Goal: Information Seeking & Learning: Learn about a topic

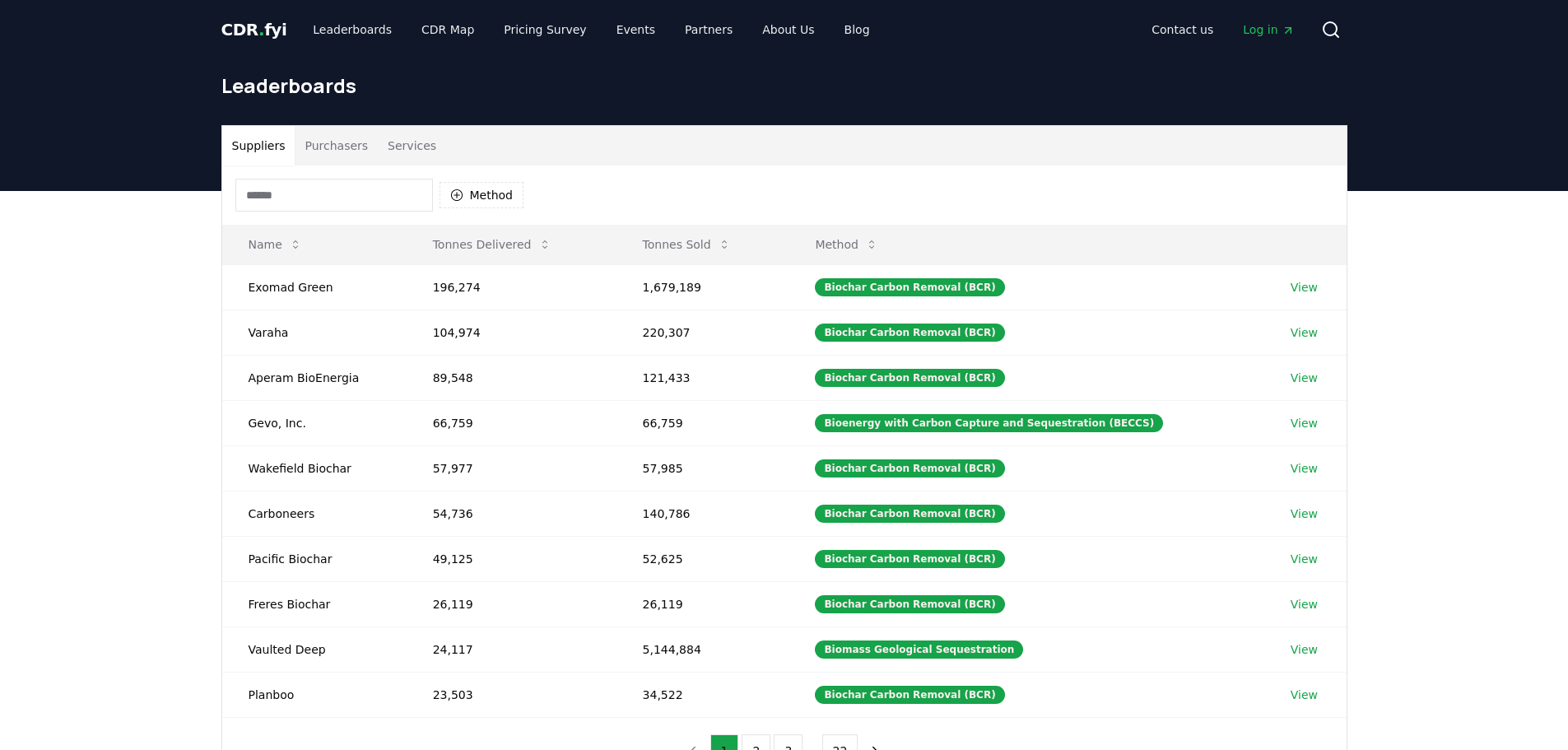
click at [246, 146] on button "Suppliers" at bounding box center [258, 145] width 73 height 39
click at [862, 252] on button "Method" at bounding box center [847, 244] width 90 height 33
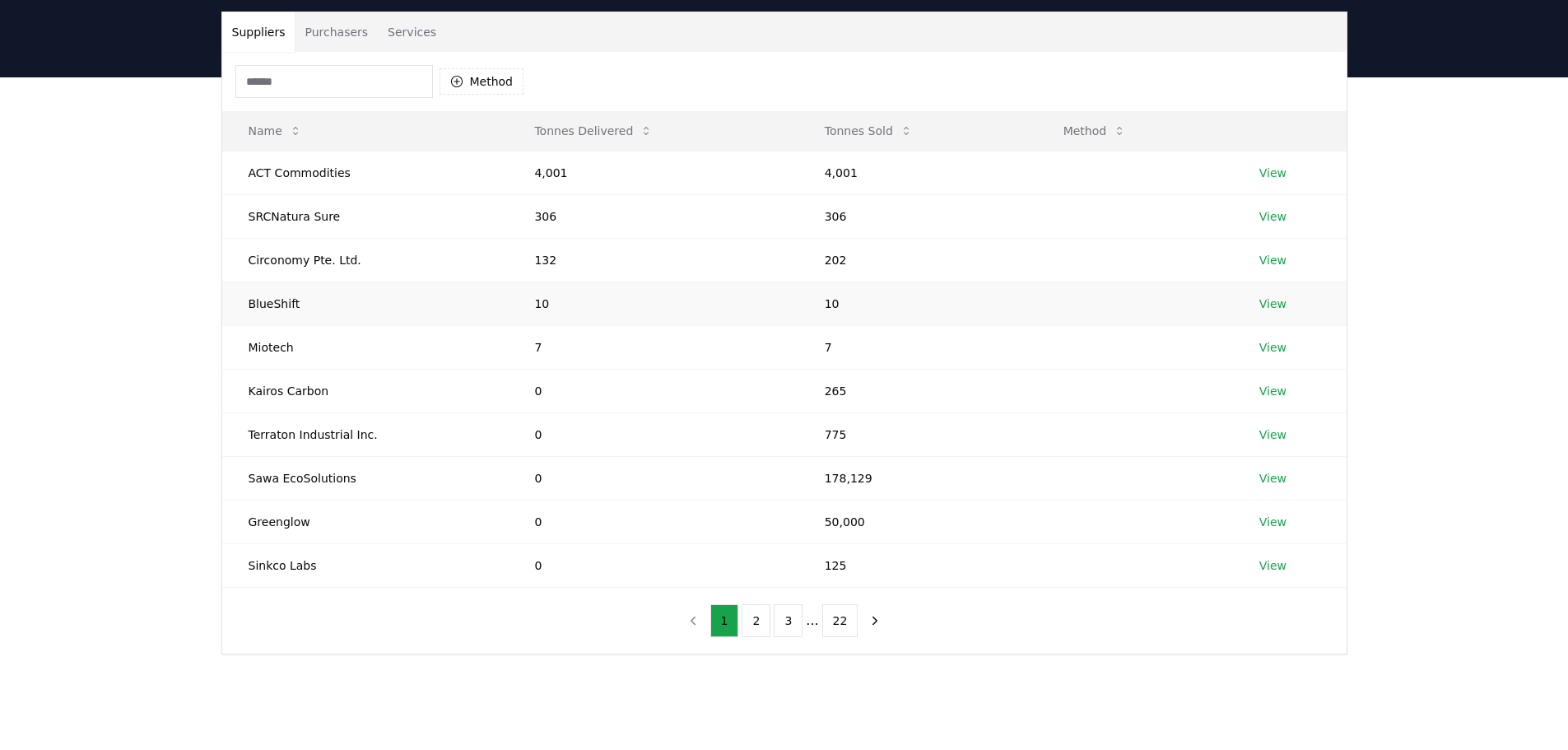
scroll to position [329, 0]
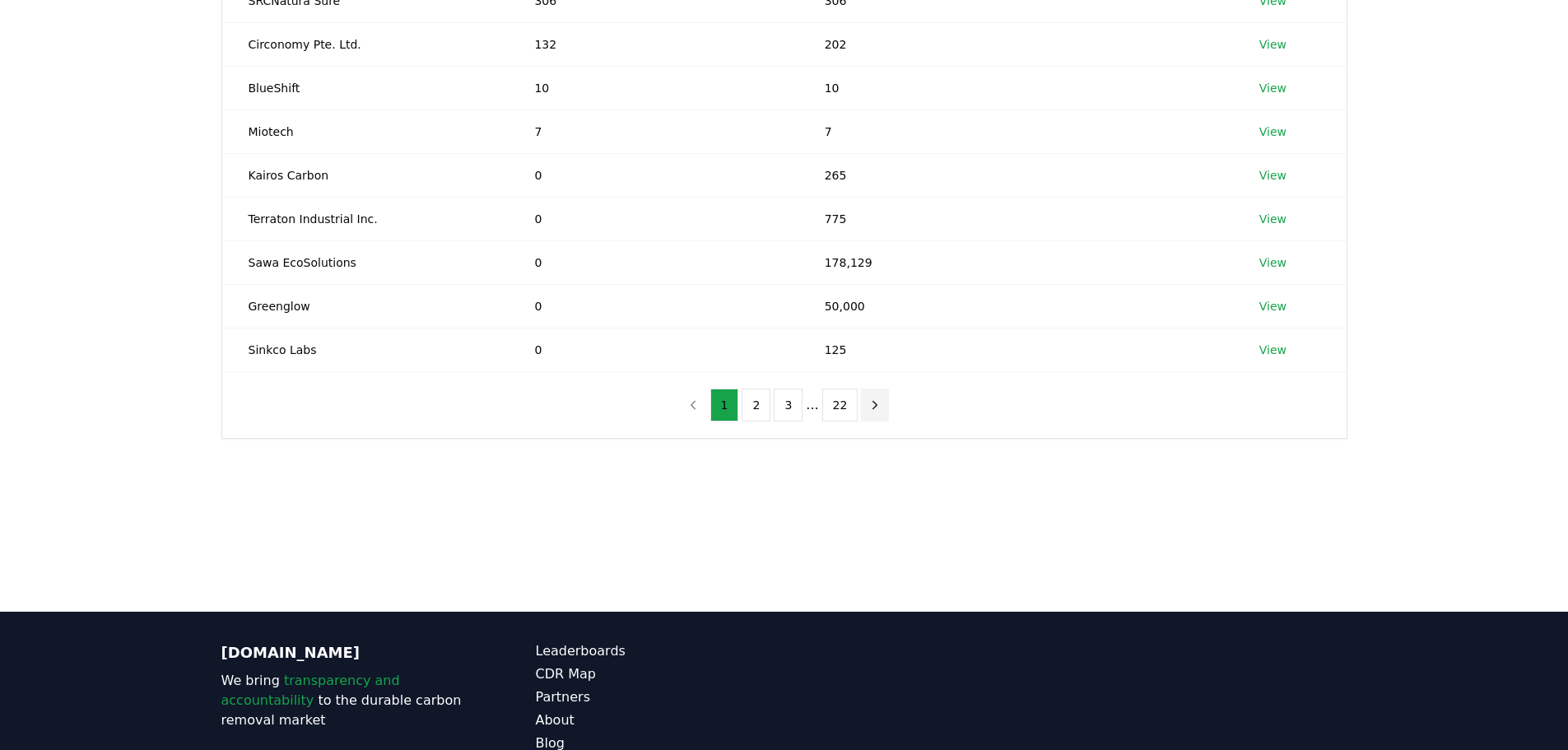
click at [872, 408] on icon "next page" at bounding box center [876, 406] width 15 height 15
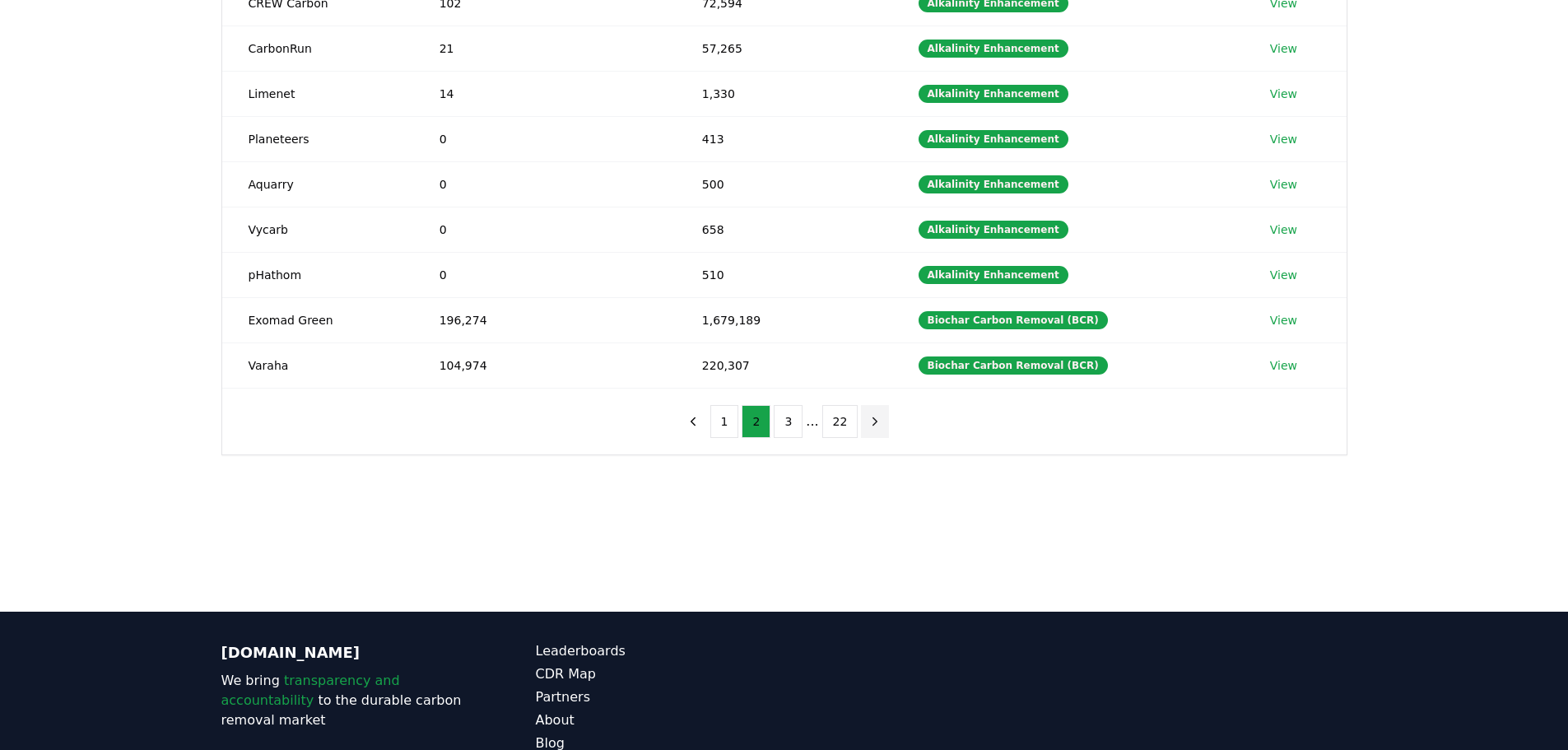
click at [877, 424] on icon "next page" at bounding box center [876, 422] width 15 height 15
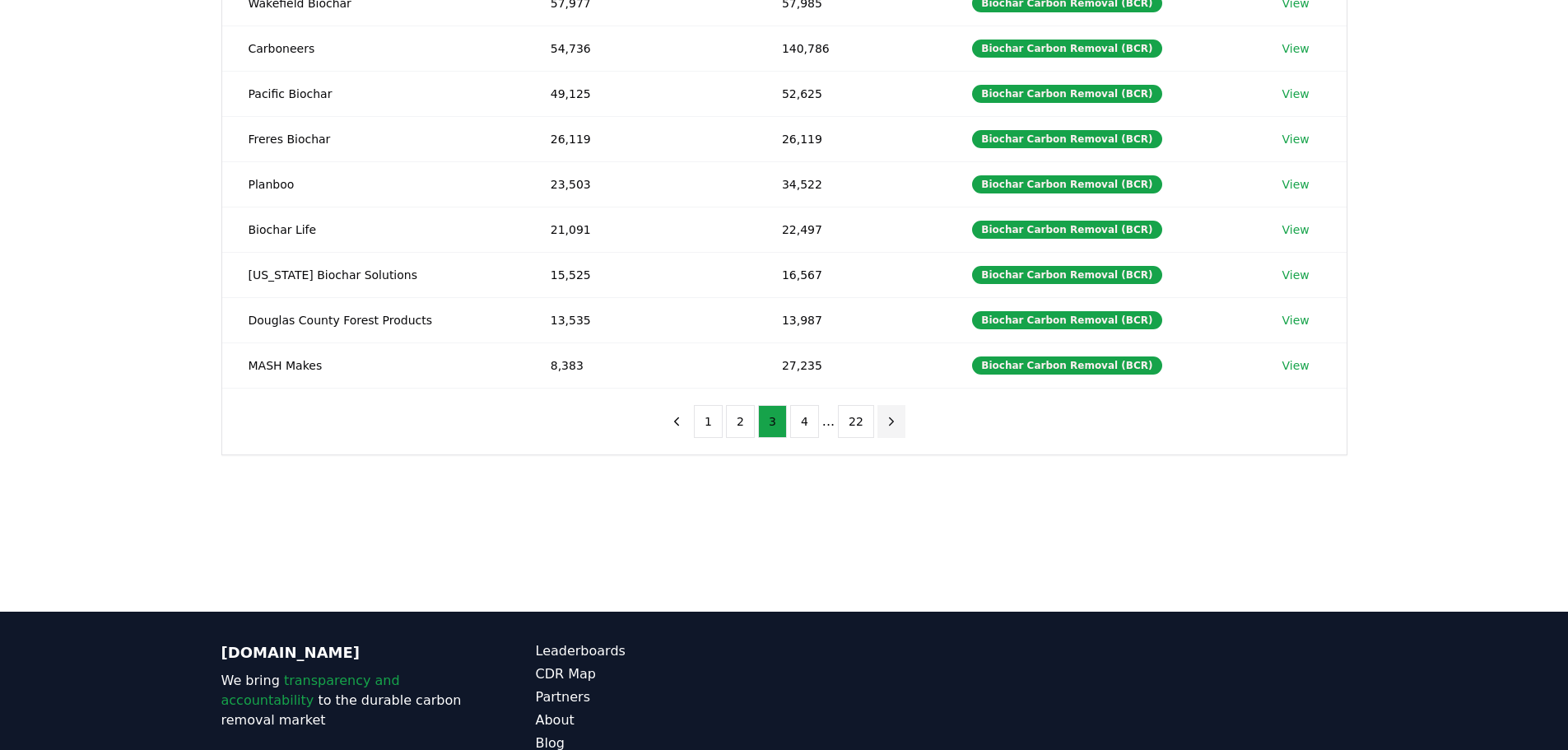
click at [889, 427] on icon "next page" at bounding box center [892, 422] width 15 height 15
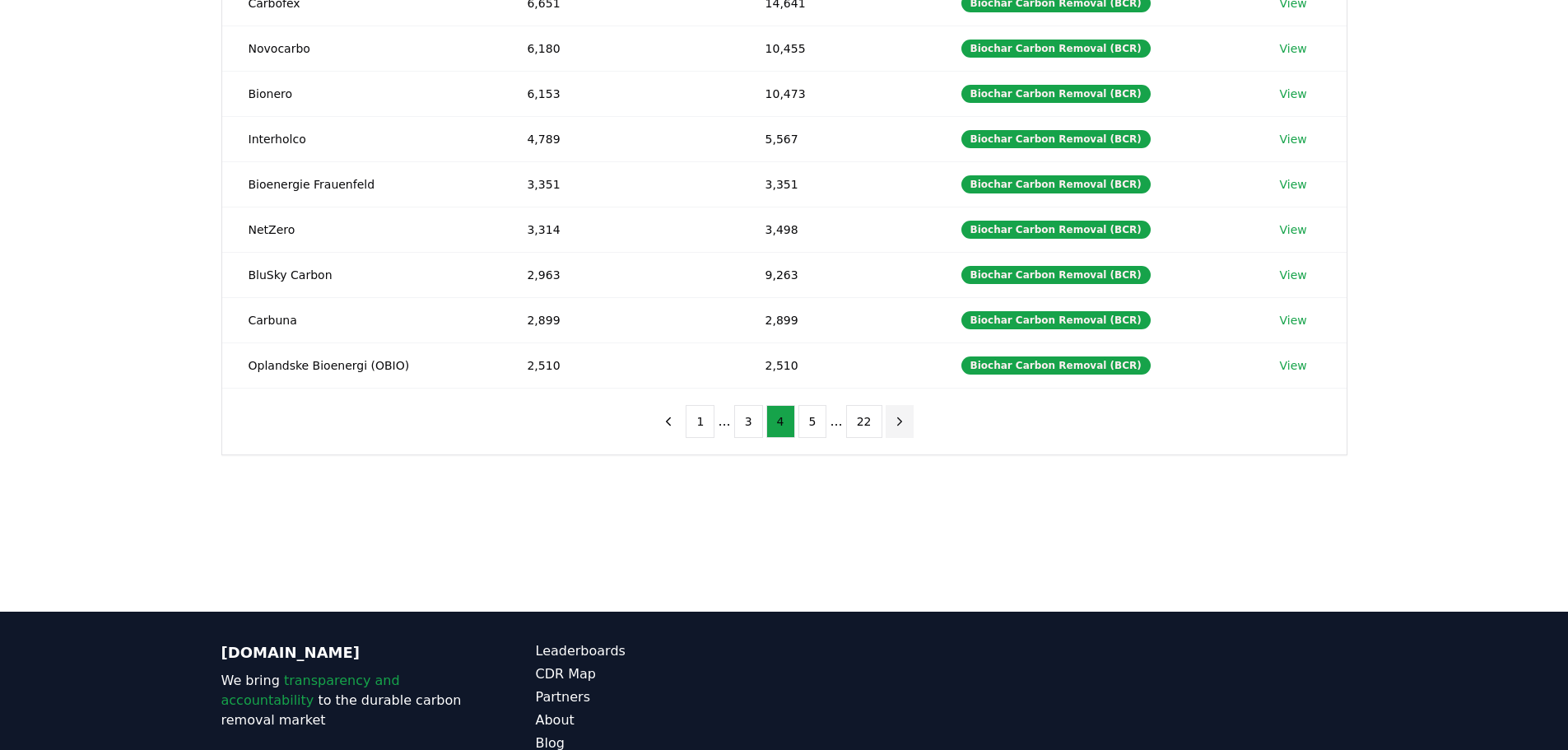
click at [892, 427] on icon "next page" at bounding box center [899, 422] width 15 height 15
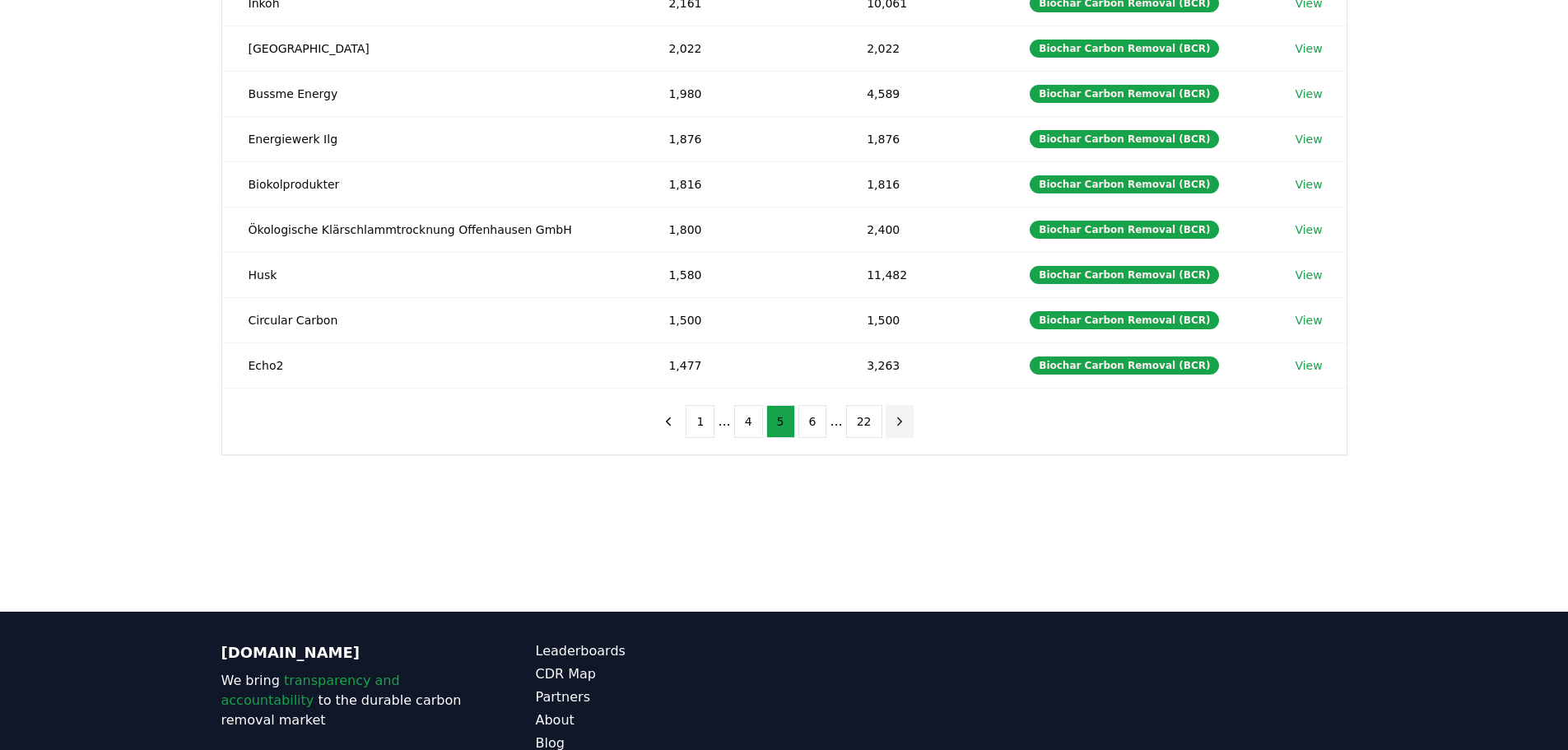
click at [898, 425] on icon "next page" at bounding box center [899, 422] width 15 height 15
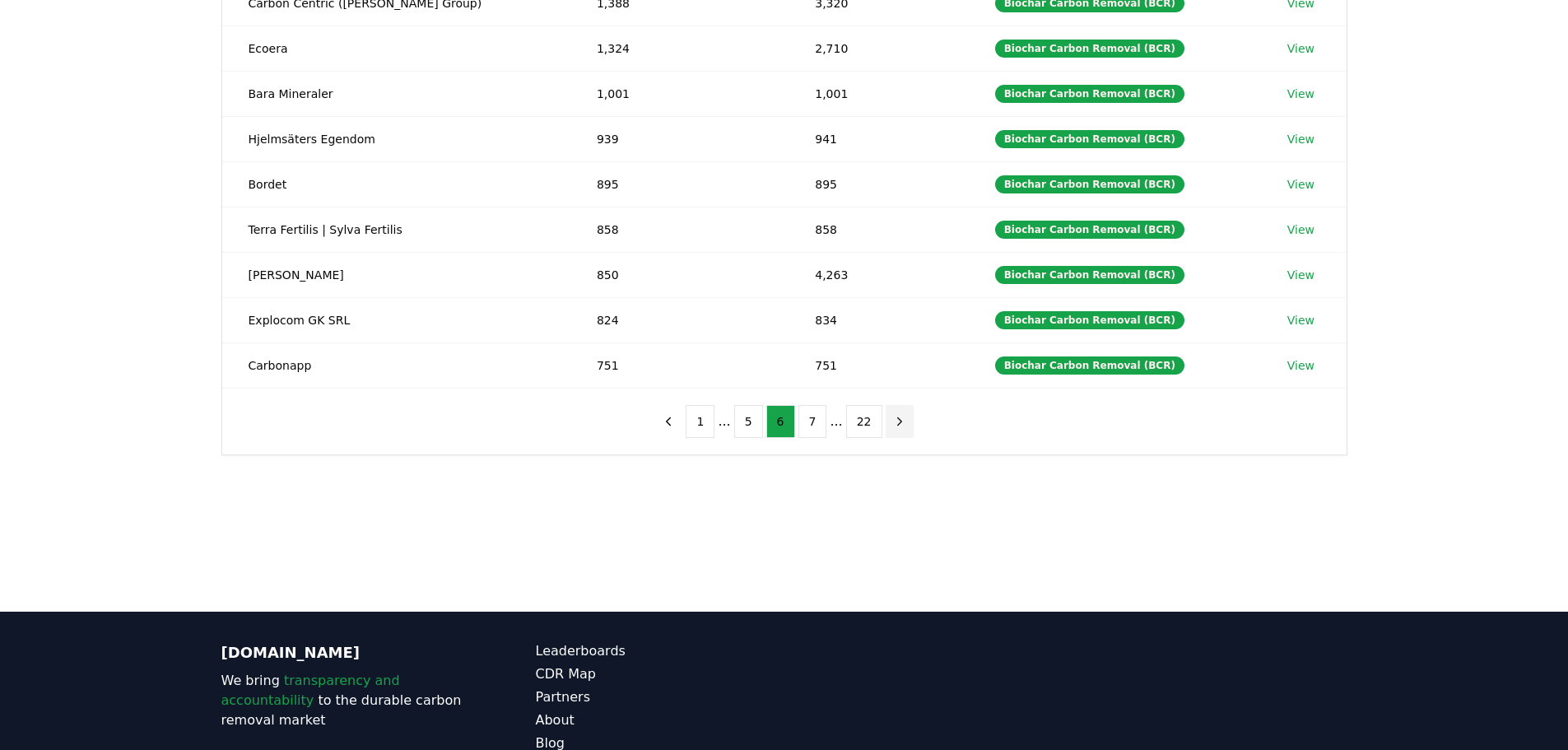
click at [898, 425] on icon "next page" at bounding box center [899, 422] width 15 height 15
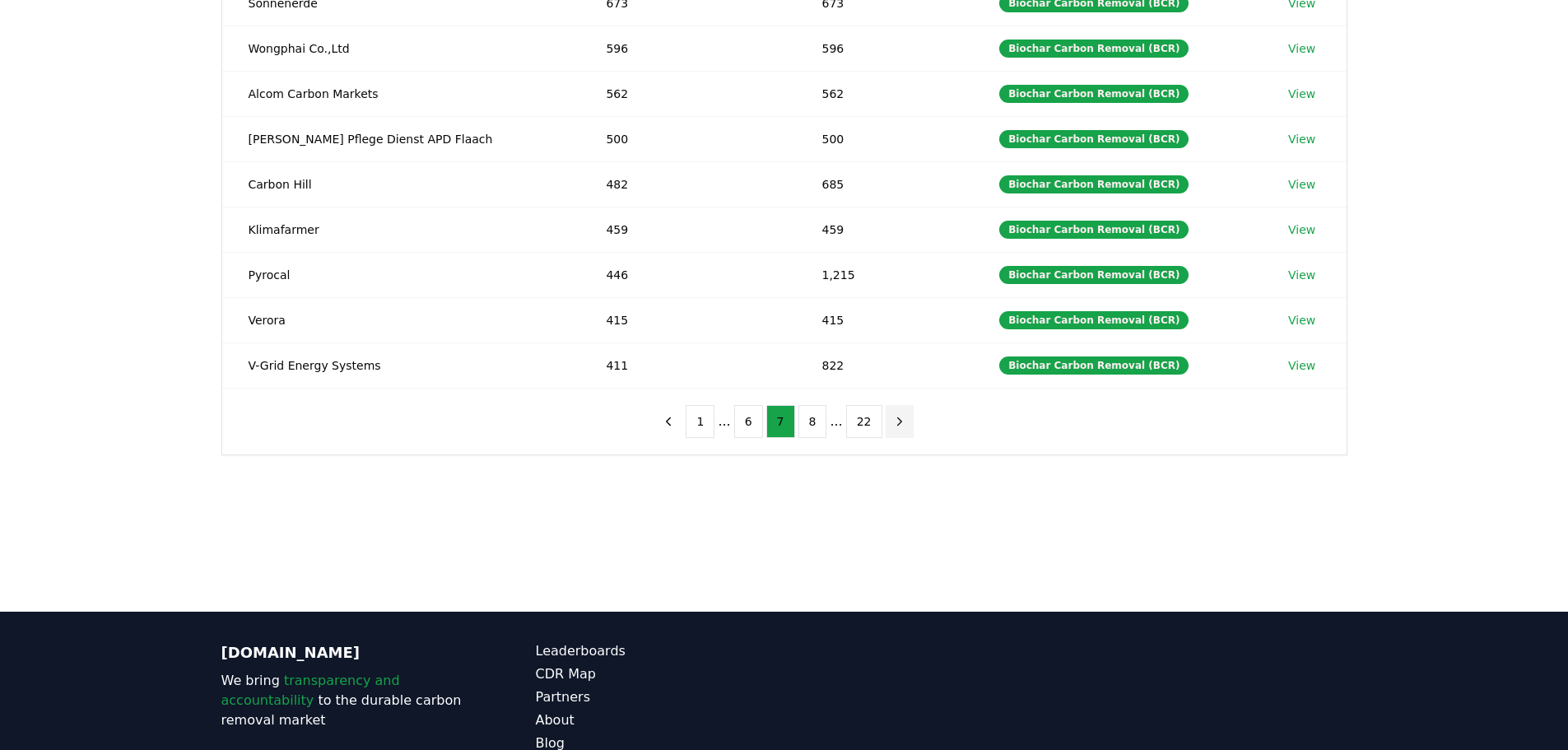
click at [898, 425] on icon "next page" at bounding box center [899, 422] width 15 height 15
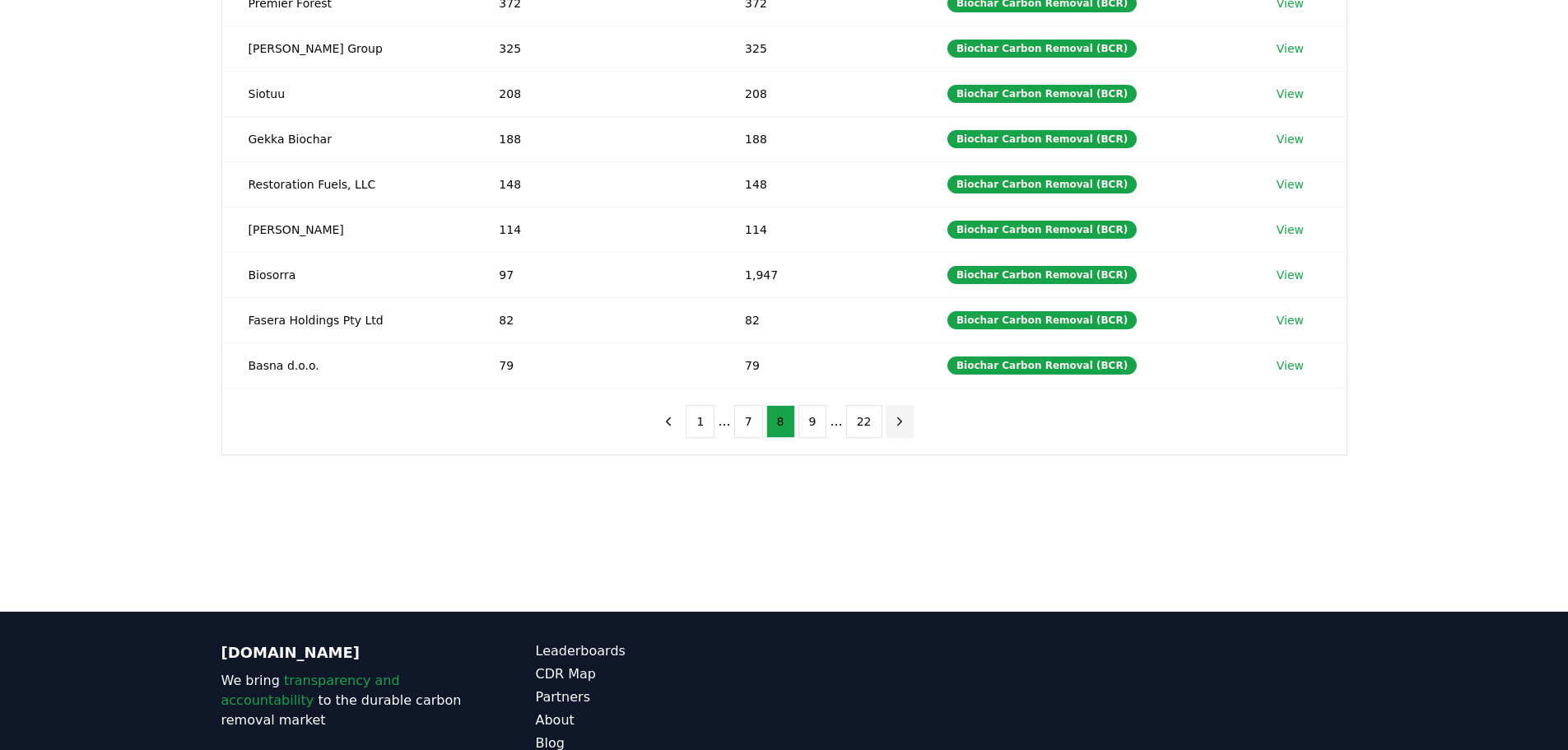
click at [898, 425] on icon "next page" at bounding box center [899, 422] width 15 height 15
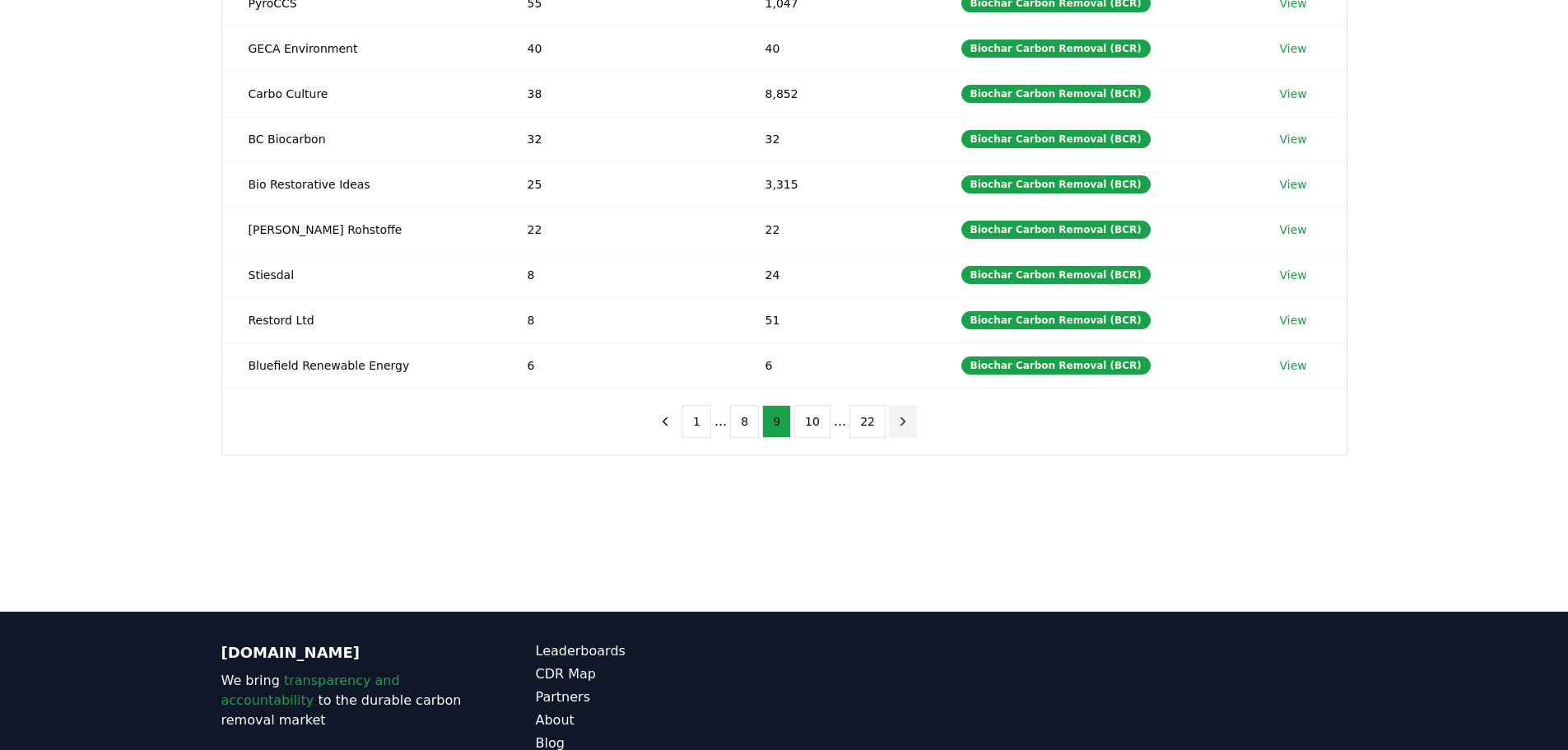
click at [898, 425] on icon "next page" at bounding box center [903, 422] width 15 height 15
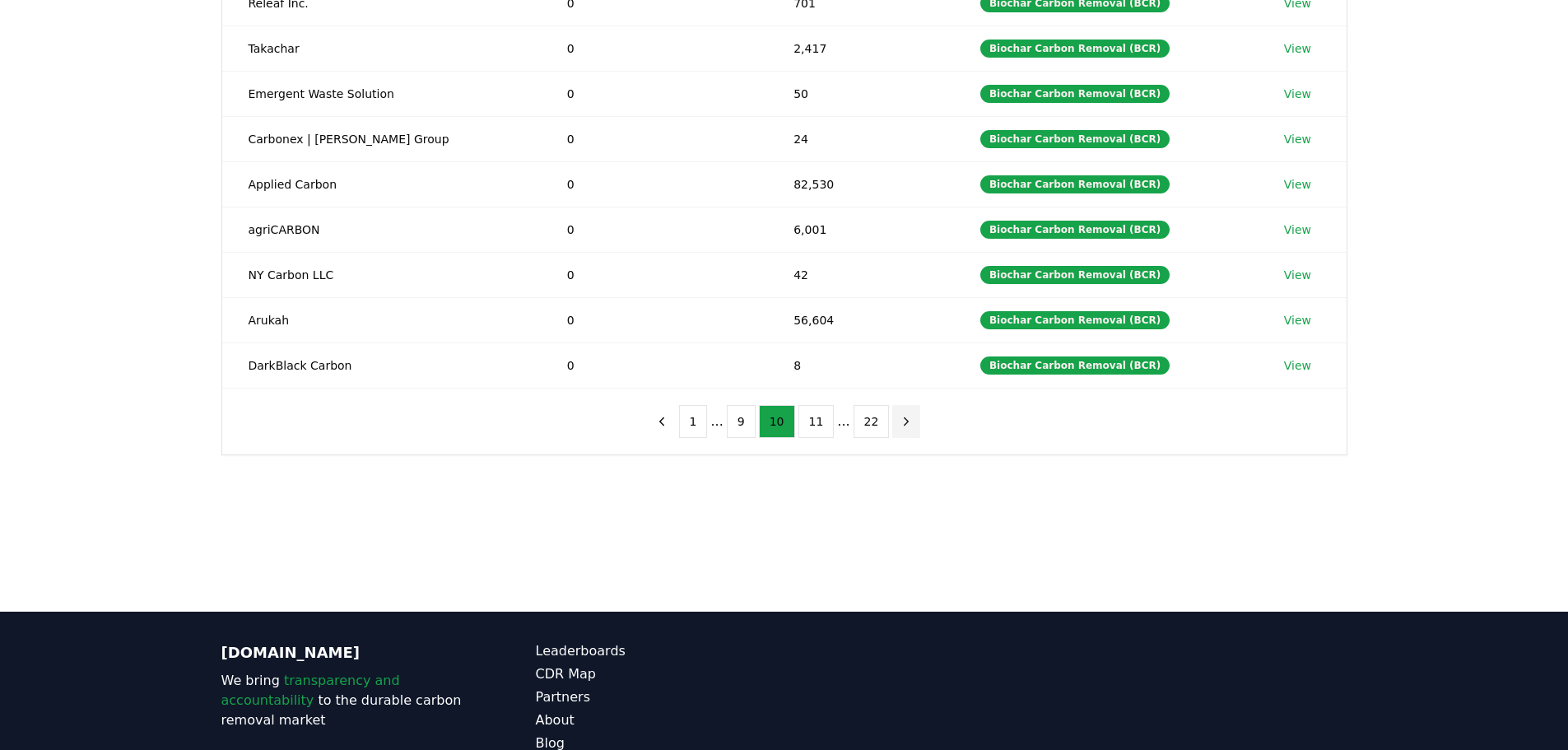
click at [898, 425] on icon "next page" at bounding box center [906, 422] width 15 height 15
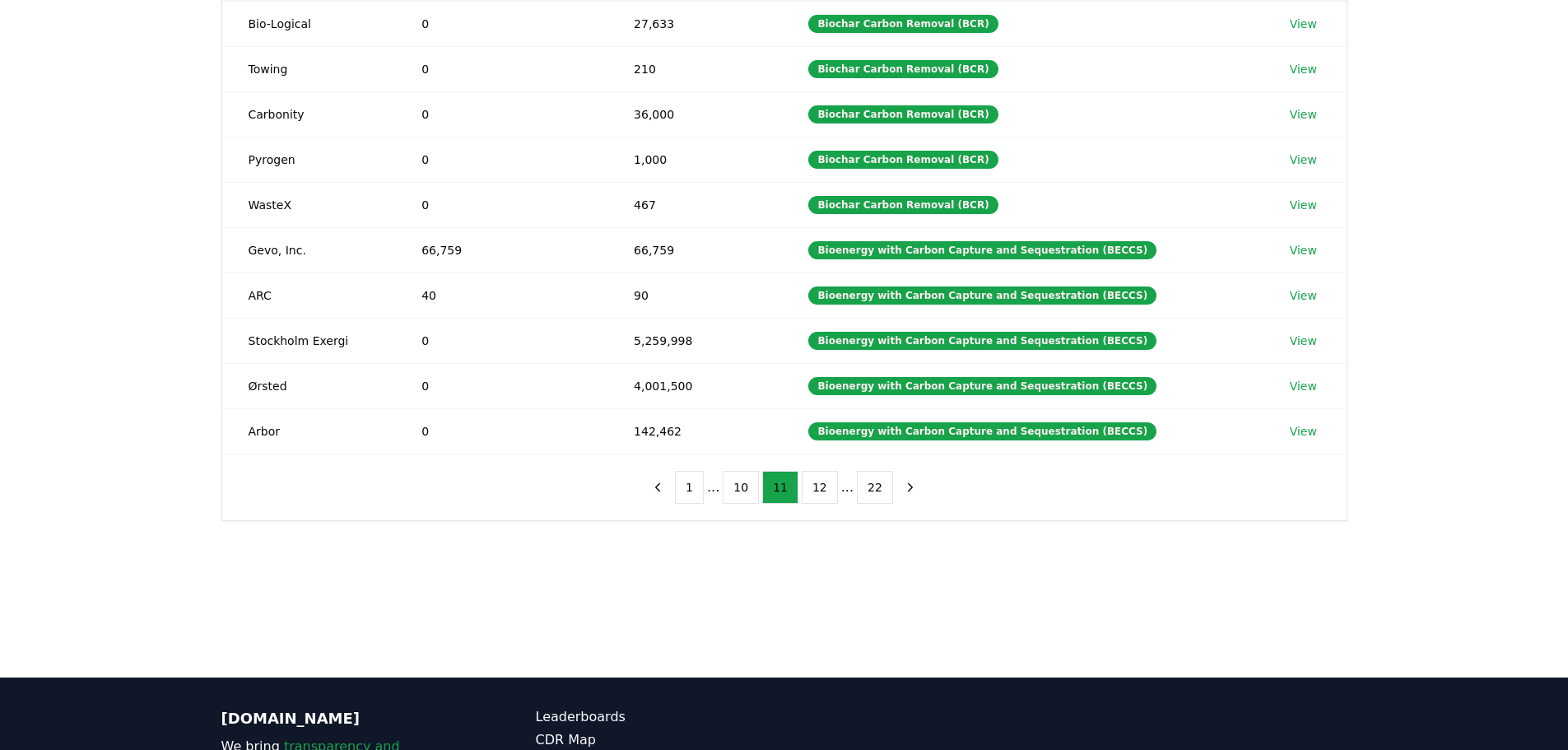
scroll to position [165, 0]
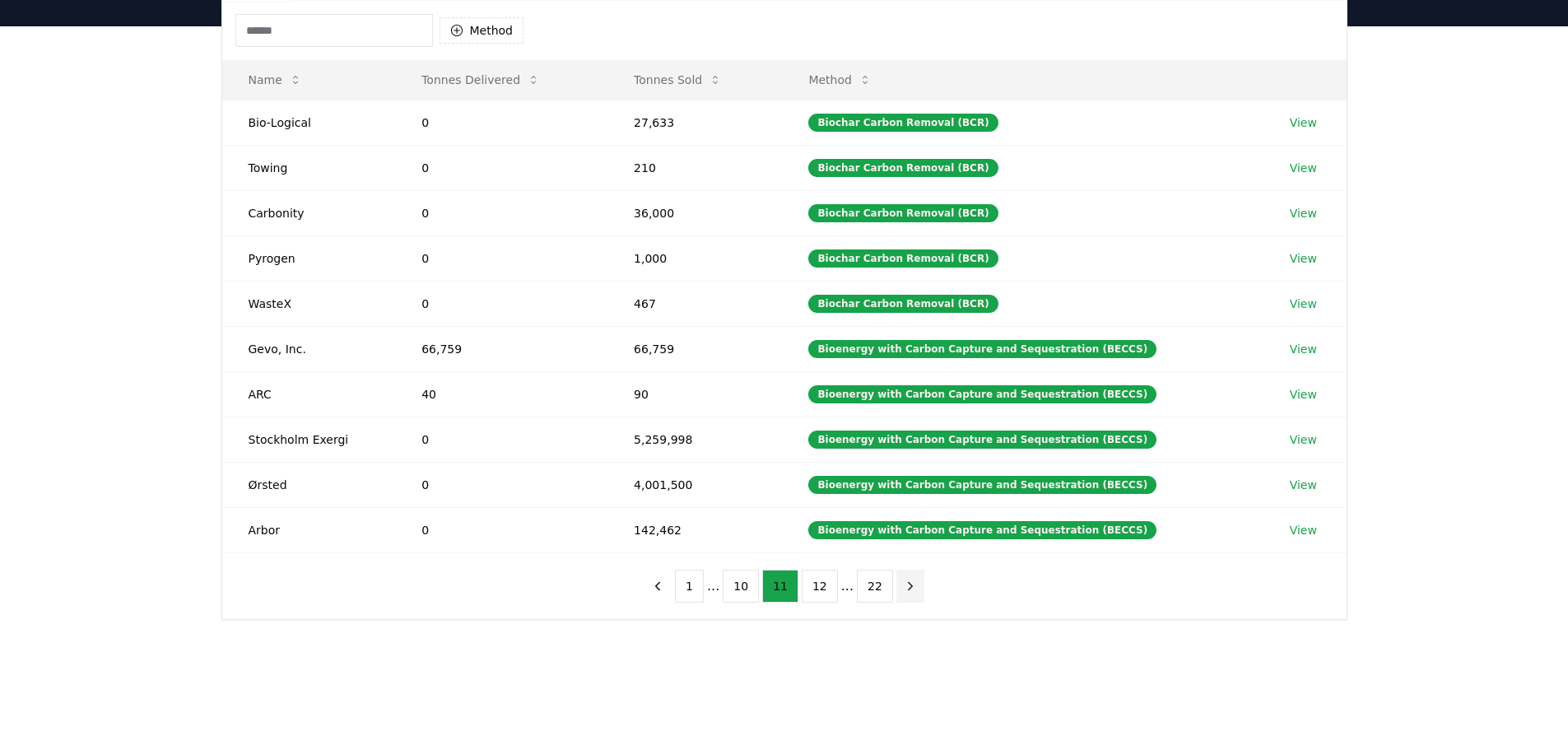
click at [904, 586] on icon "next page" at bounding box center [911, 587] width 15 height 15
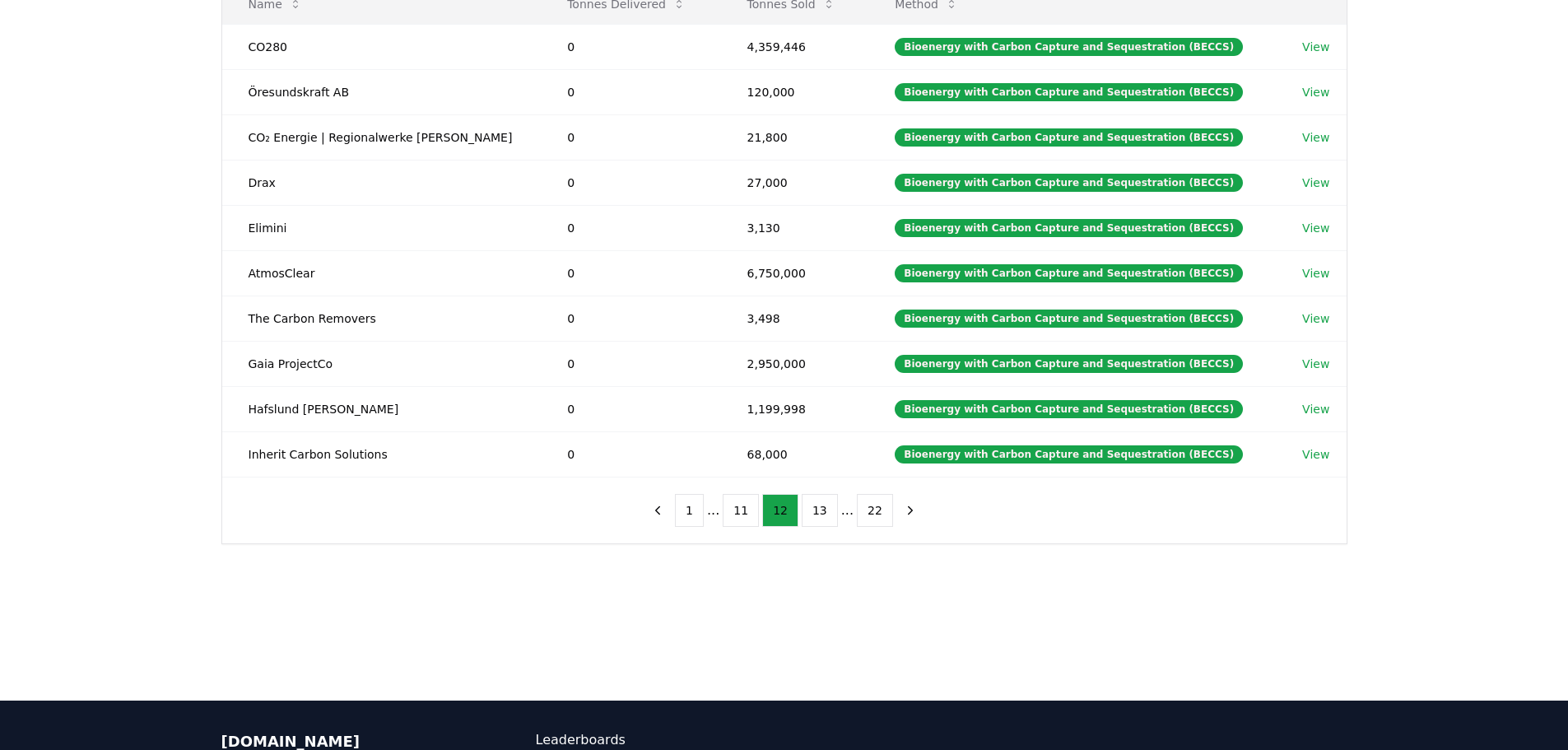
scroll to position [247, 0]
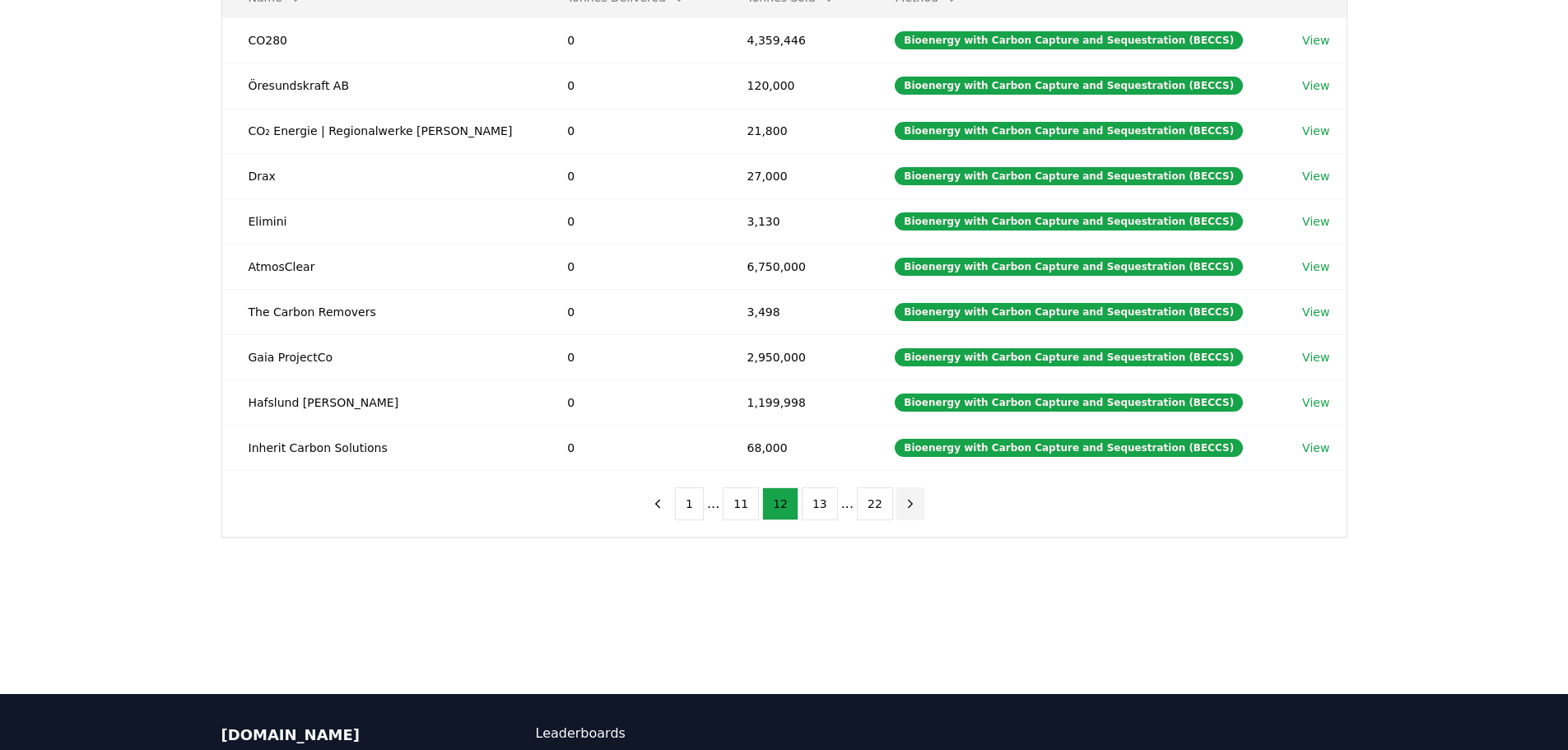
click at [903, 506] on icon "next page" at bounding box center [911, 504] width 15 height 15
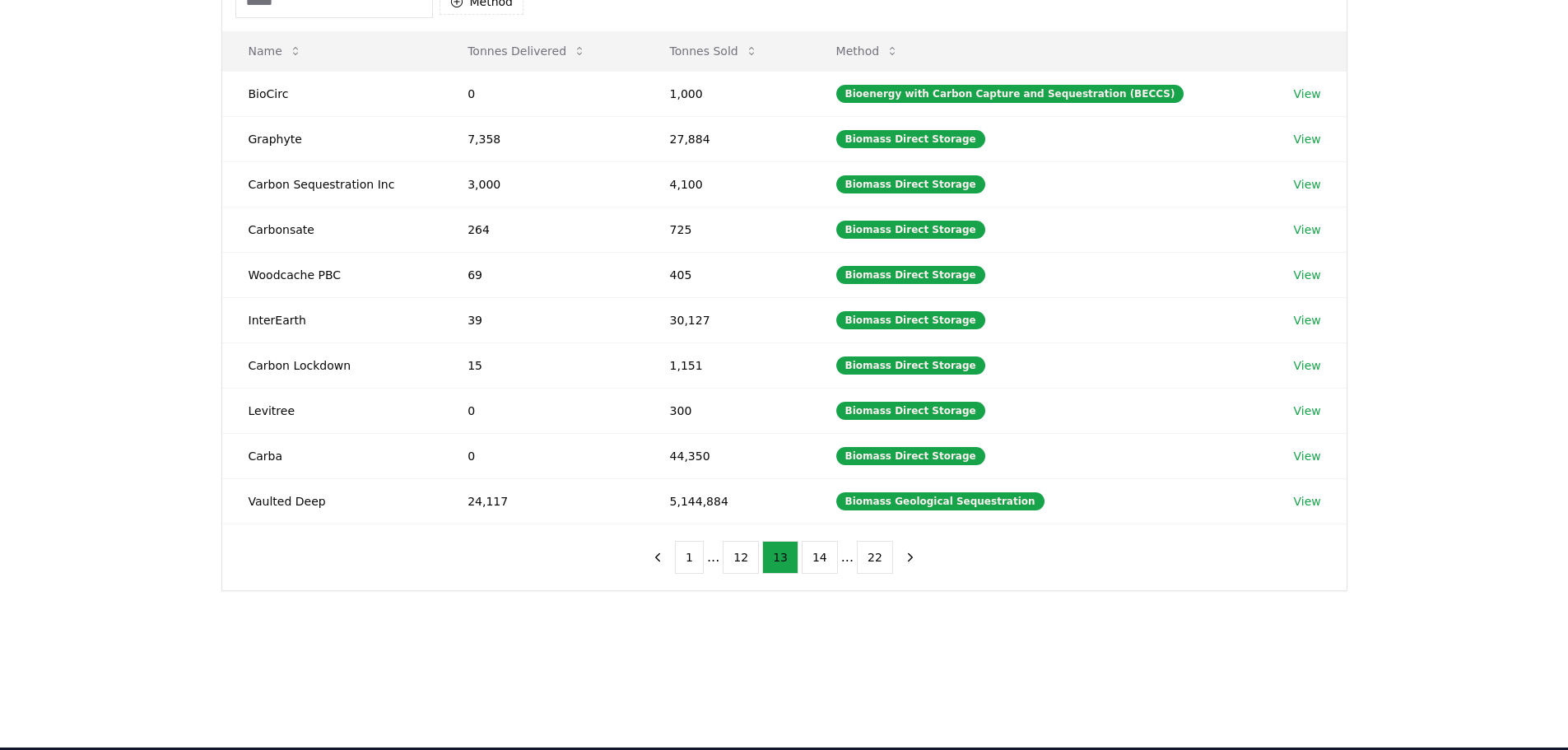
scroll to position [165, 0]
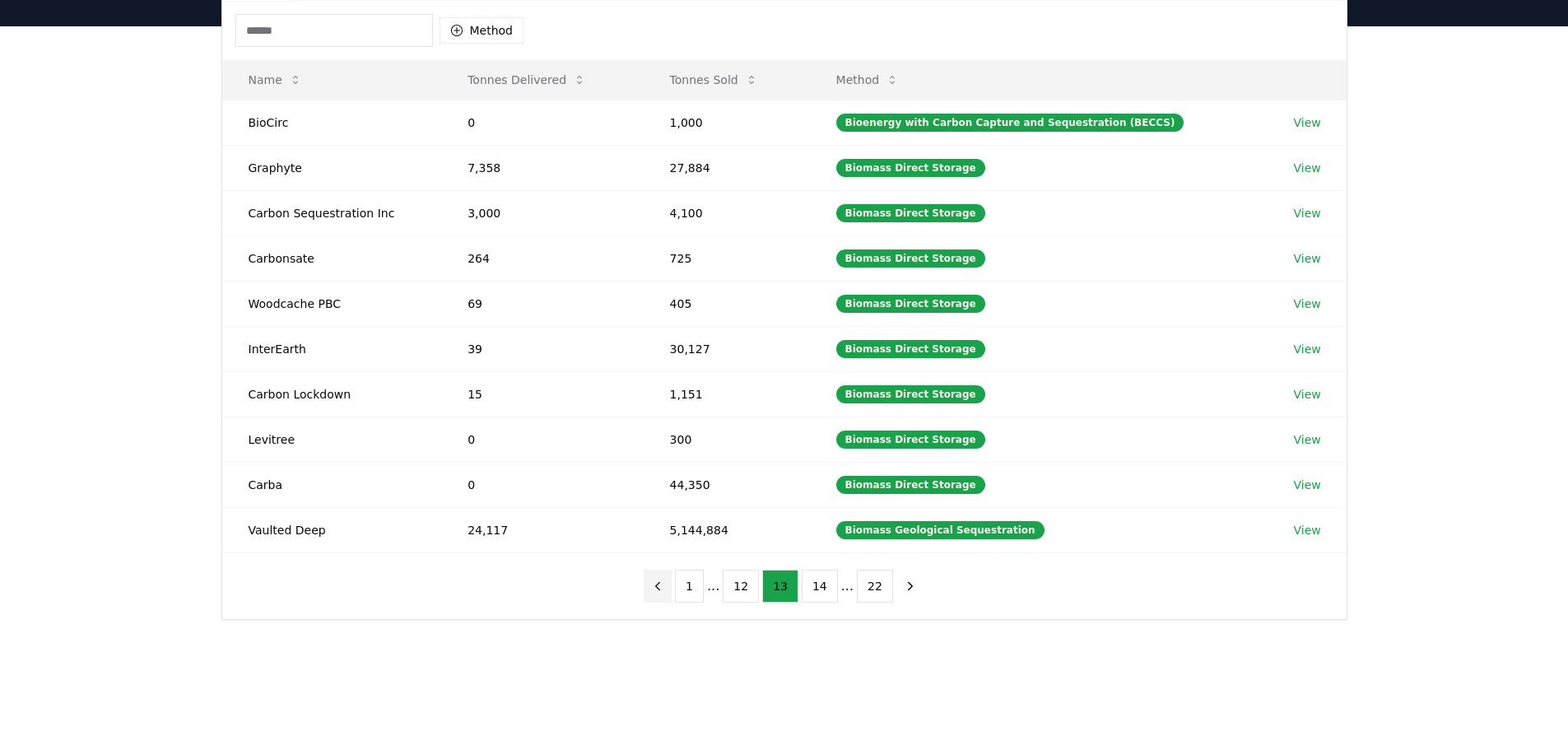
click at [660, 590] on icon "previous page" at bounding box center [658, 586] width 4 height 8
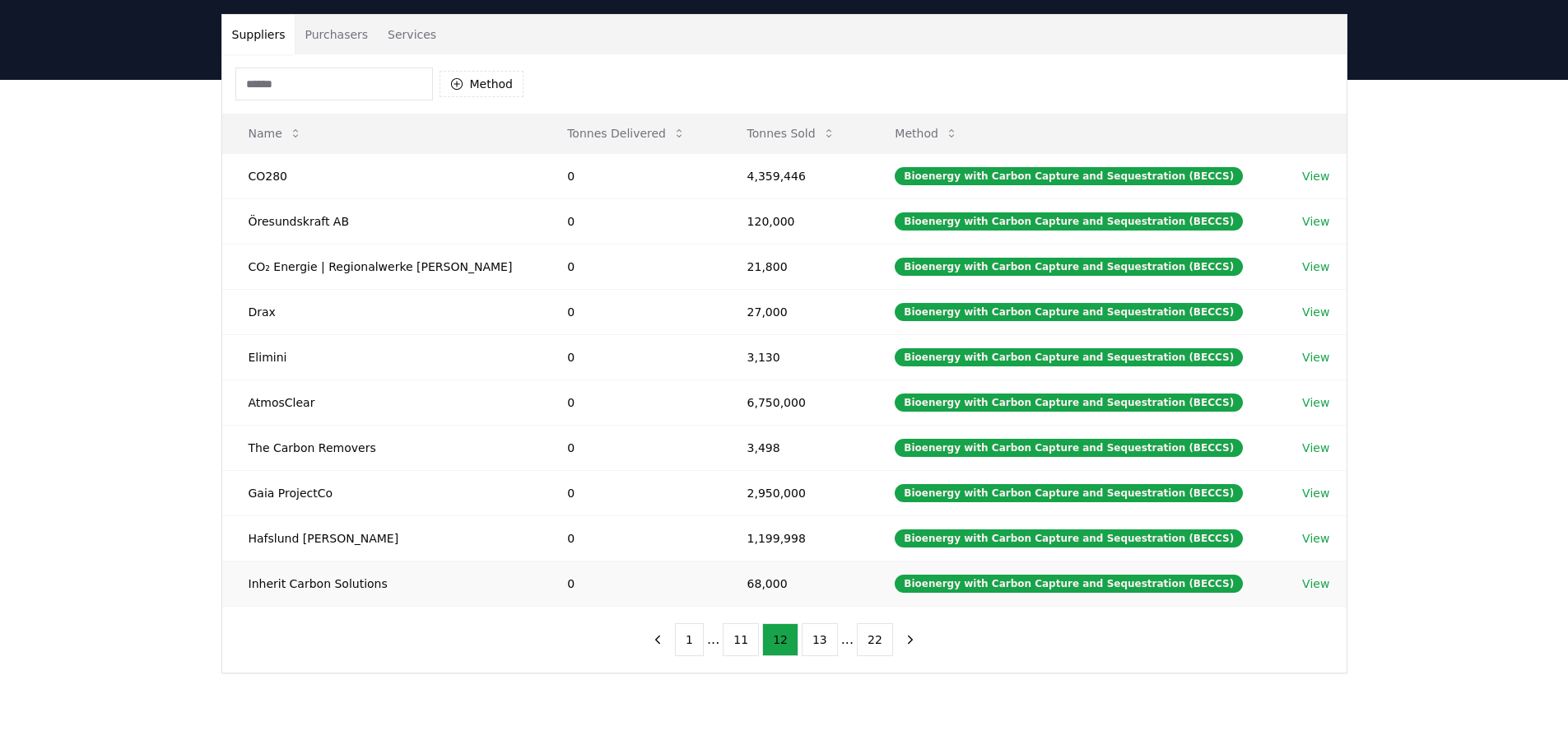
scroll to position [82, 0]
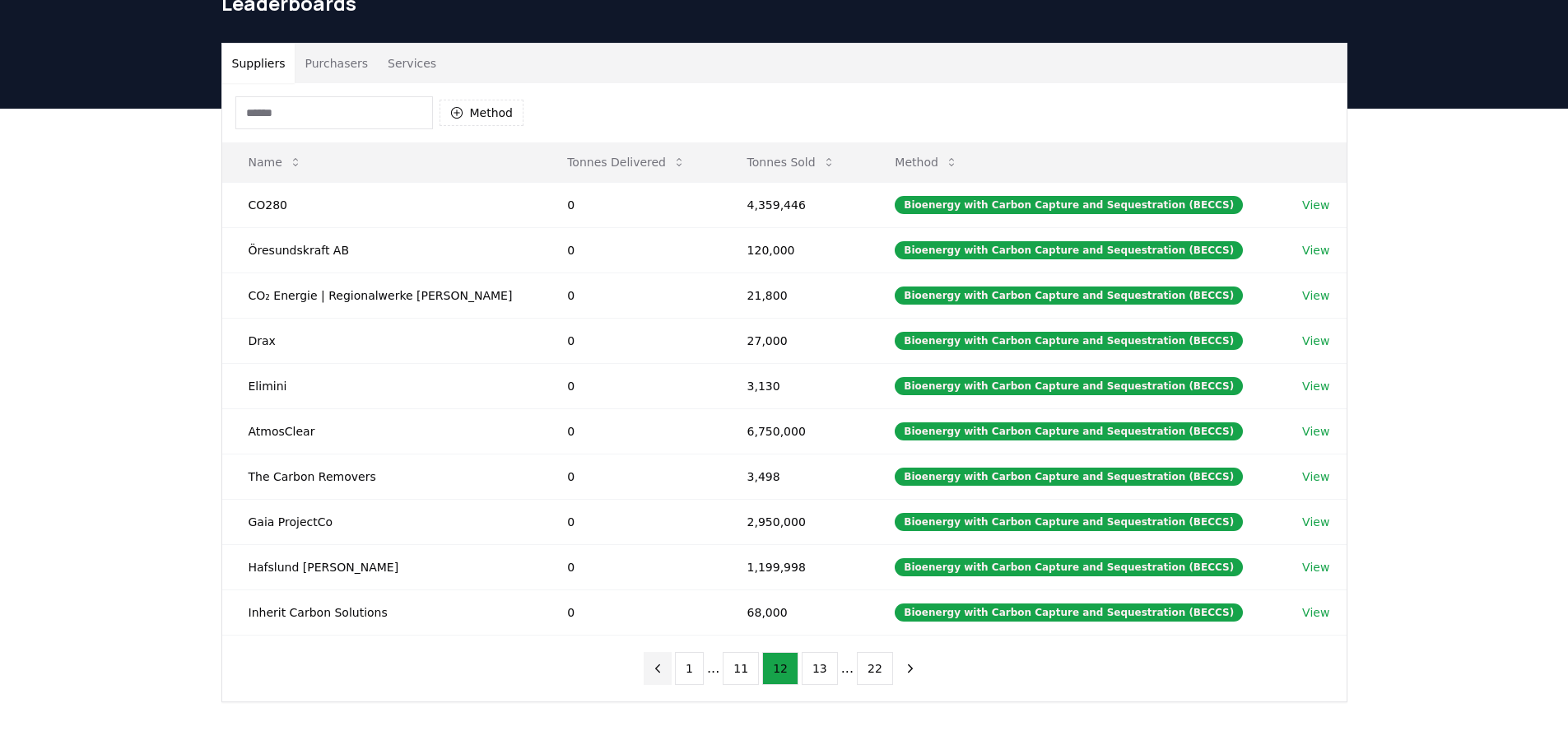
click at [660, 668] on icon "previous page" at bounding box center [658, 668] width 4 height 8
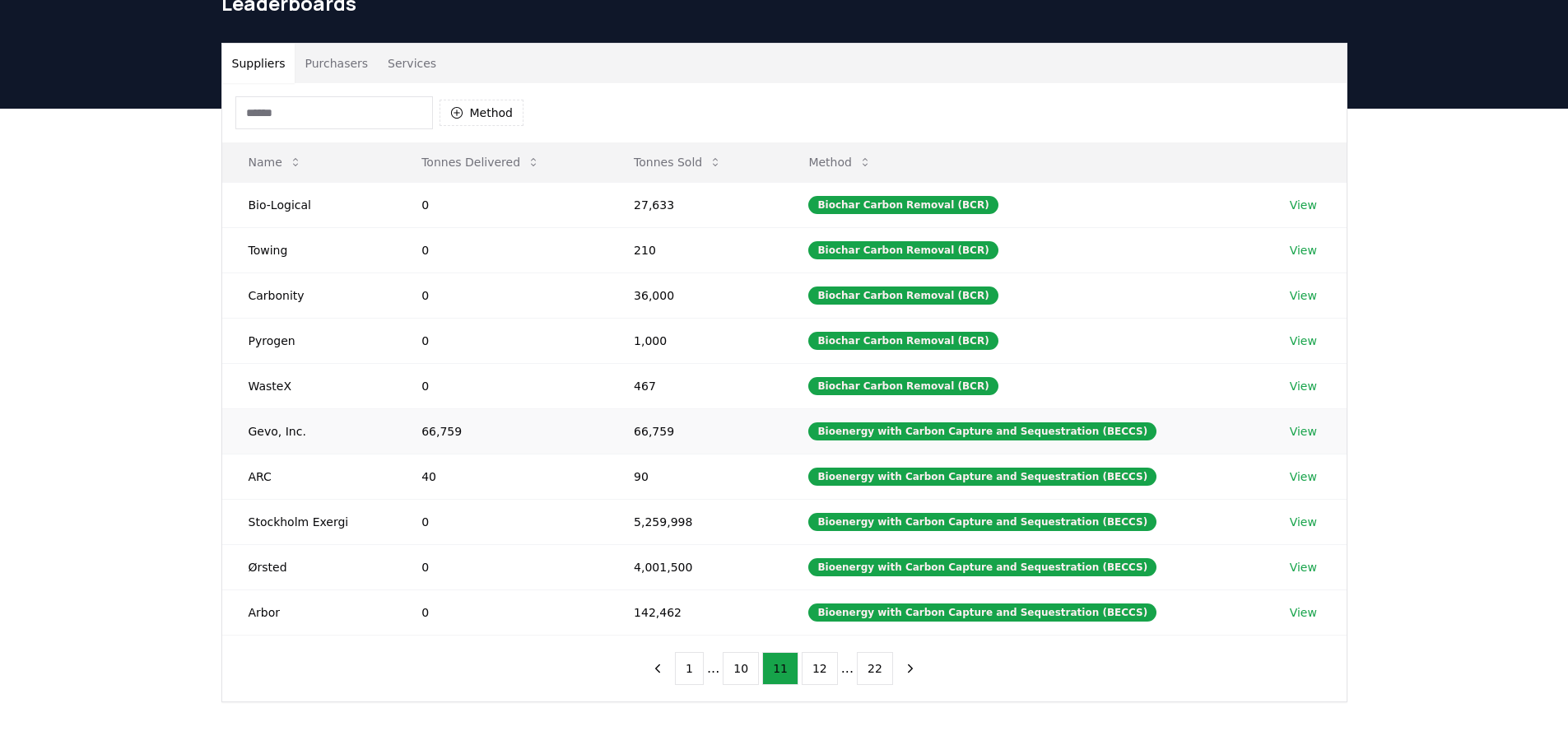
click at [1300, 434] on link "View" at bounding box center [1303, 431] width 27 height 16
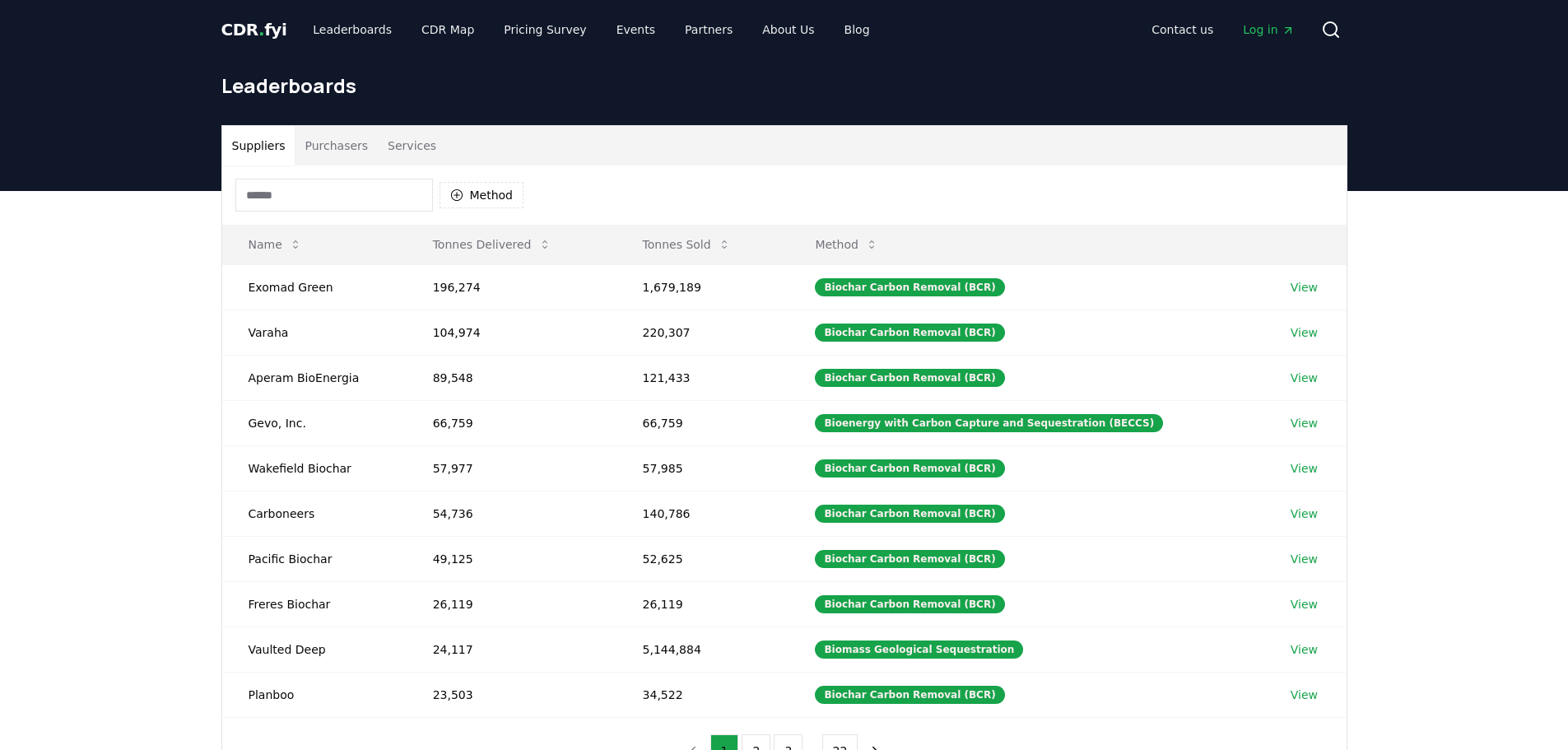
scroll to position [82, 0]
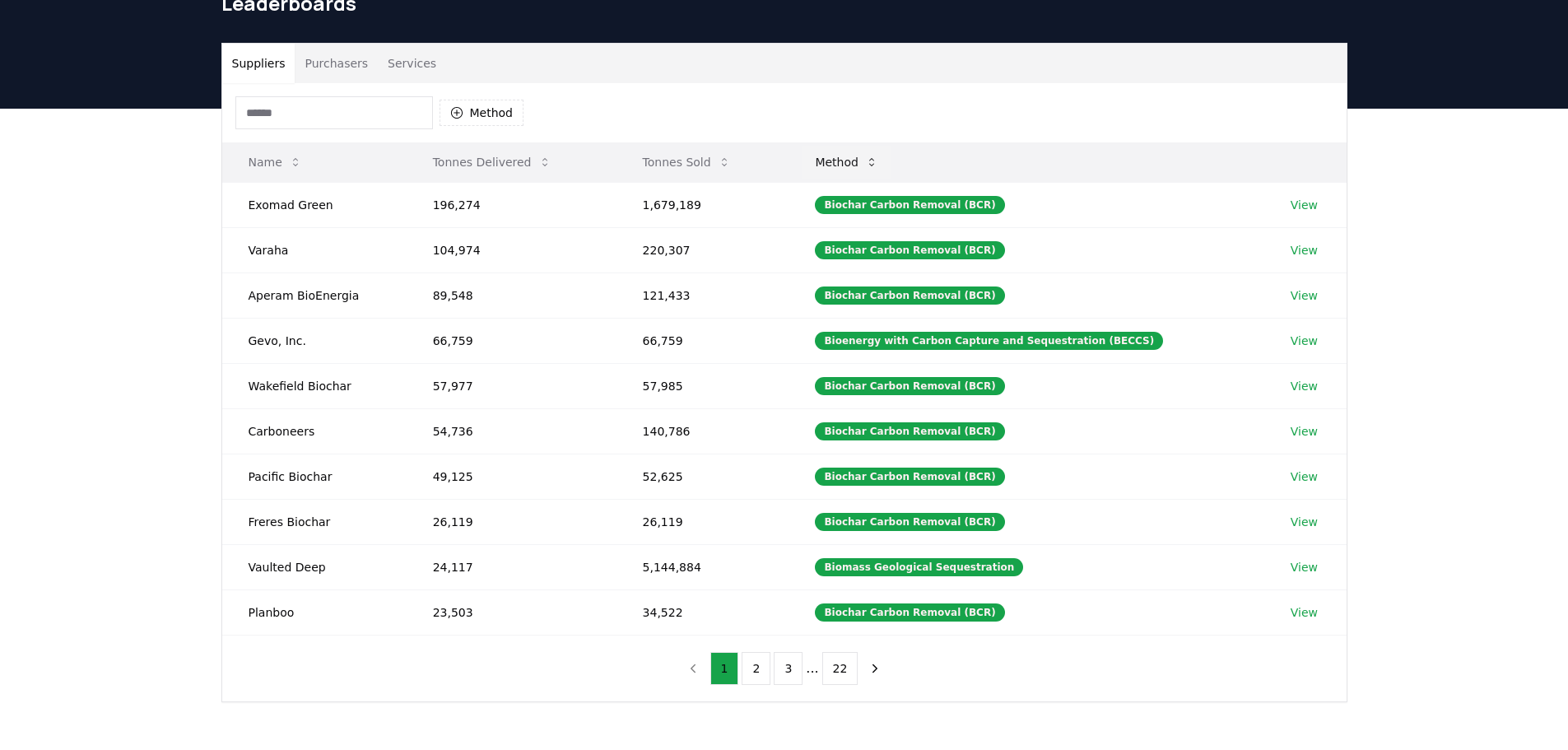
click at [852, 162] on button "Method" at bounding box center [847, 162] width 90 height 33
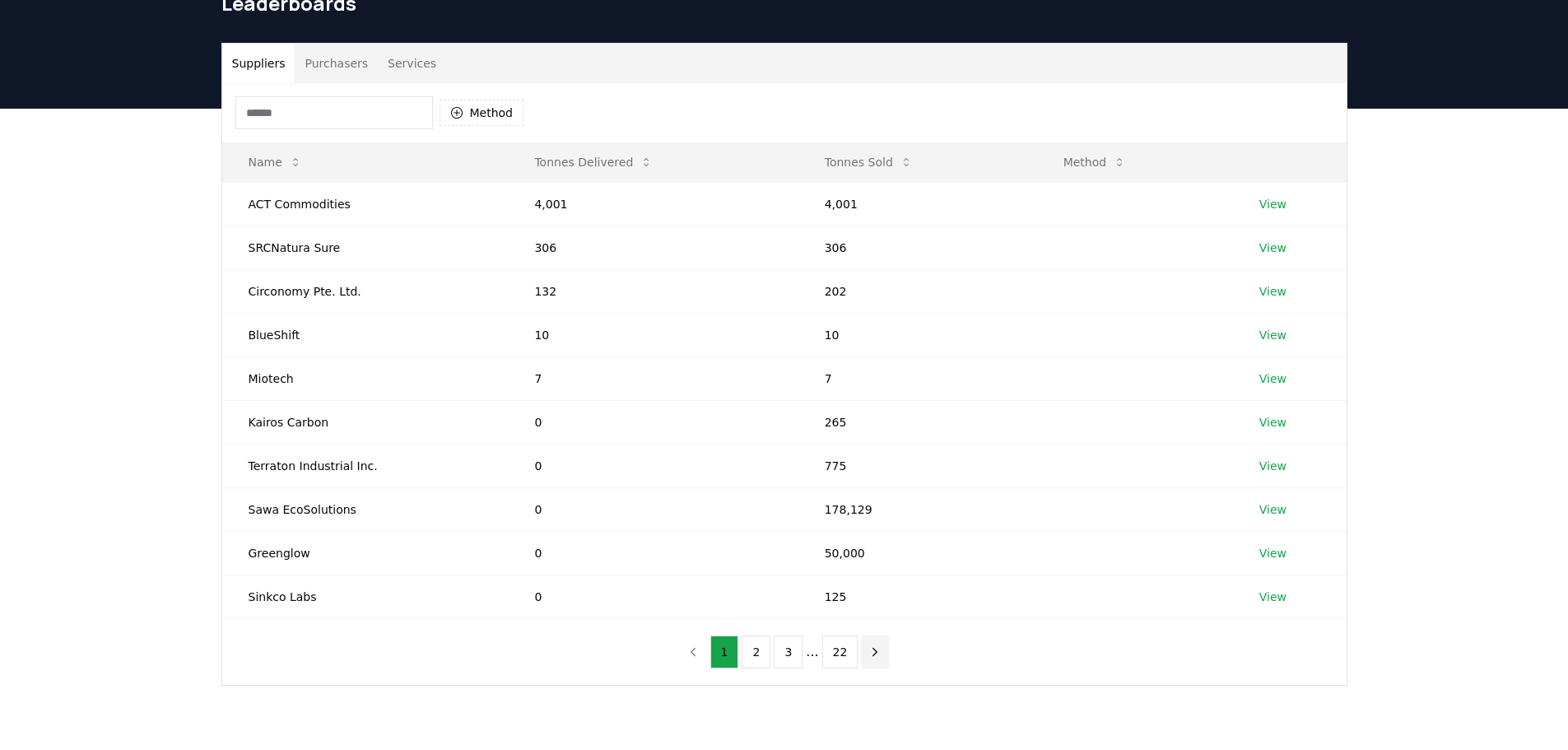
click at [872, 645] on icon "next page" at bounding box center [876, 653] width 15 height 15
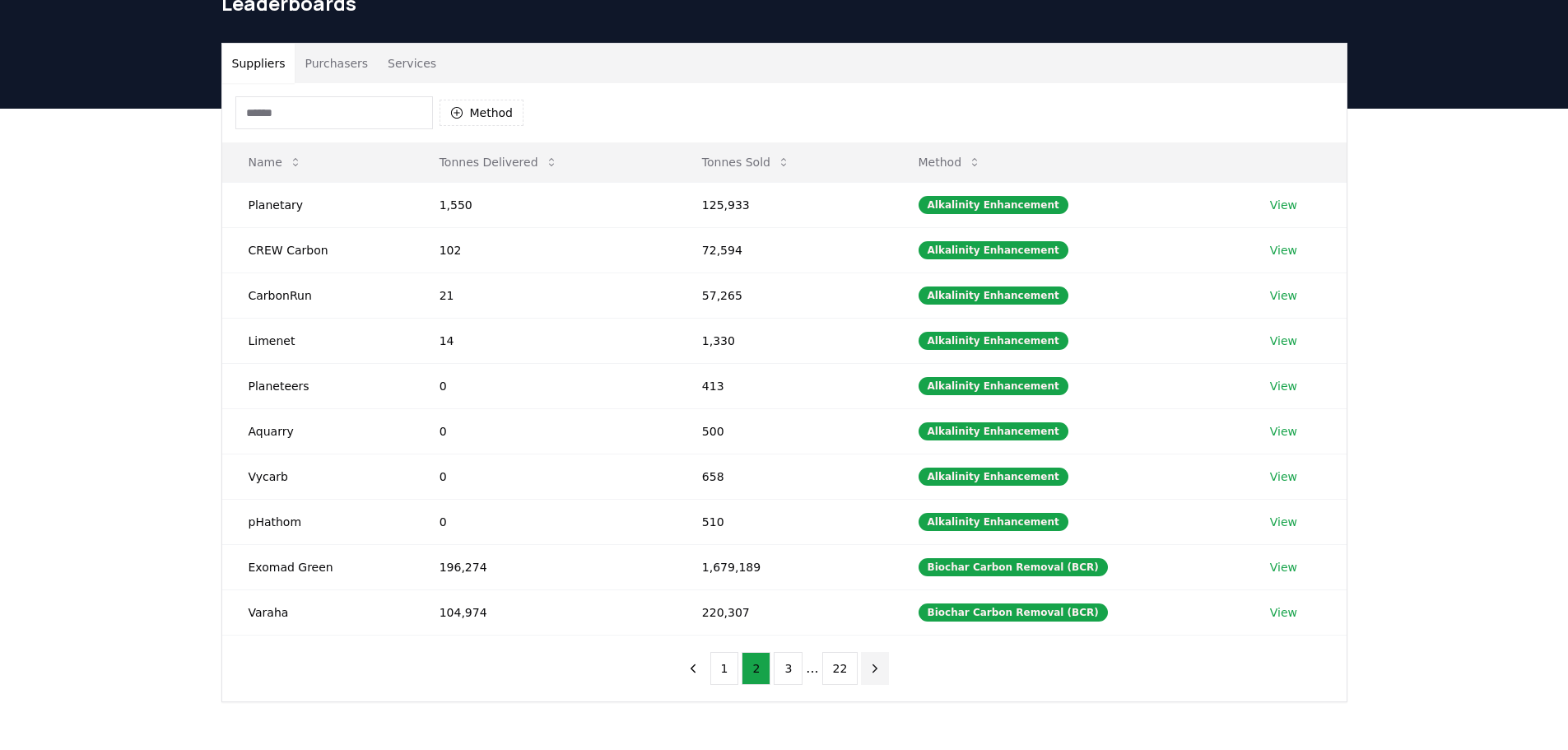
click at [875, 667] on icon "next page" at bounding box center [876, 669] width 15 height 15
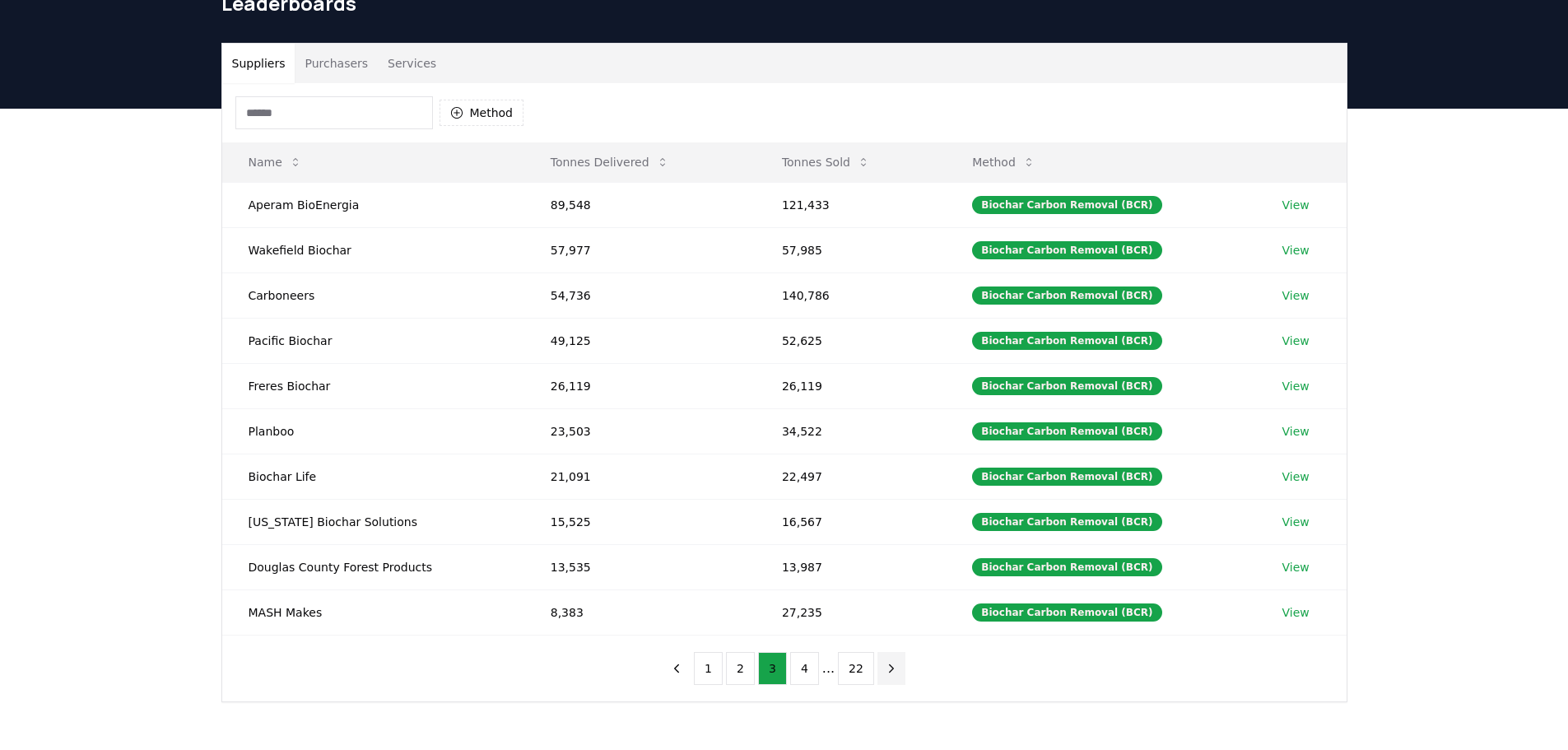
click at [884, 670] on icon "next page" at bounding box center [892, 669] width 15 height 15
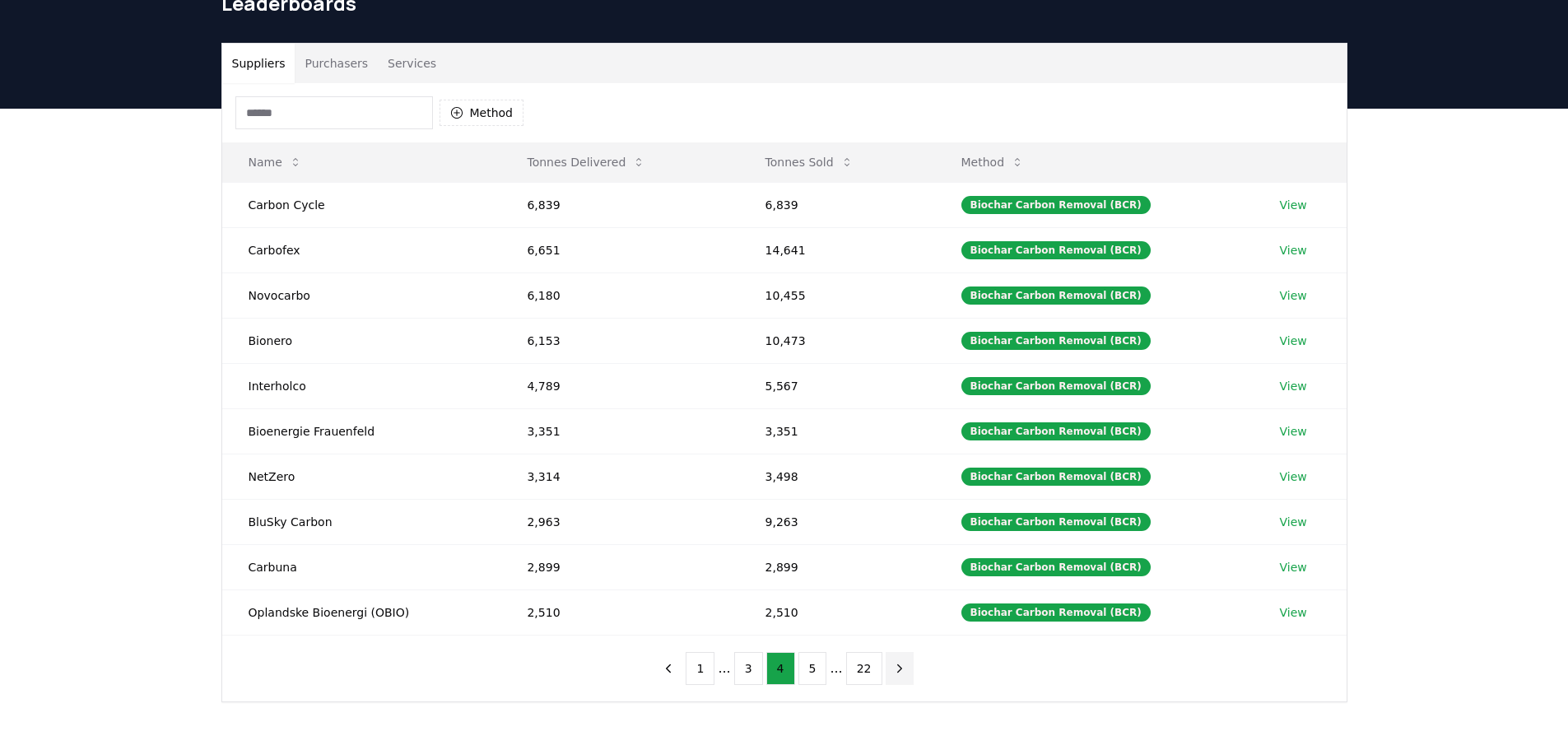
click at [897, 670] on icon "next page" at bounding box center [899, 669] width 15 height 15
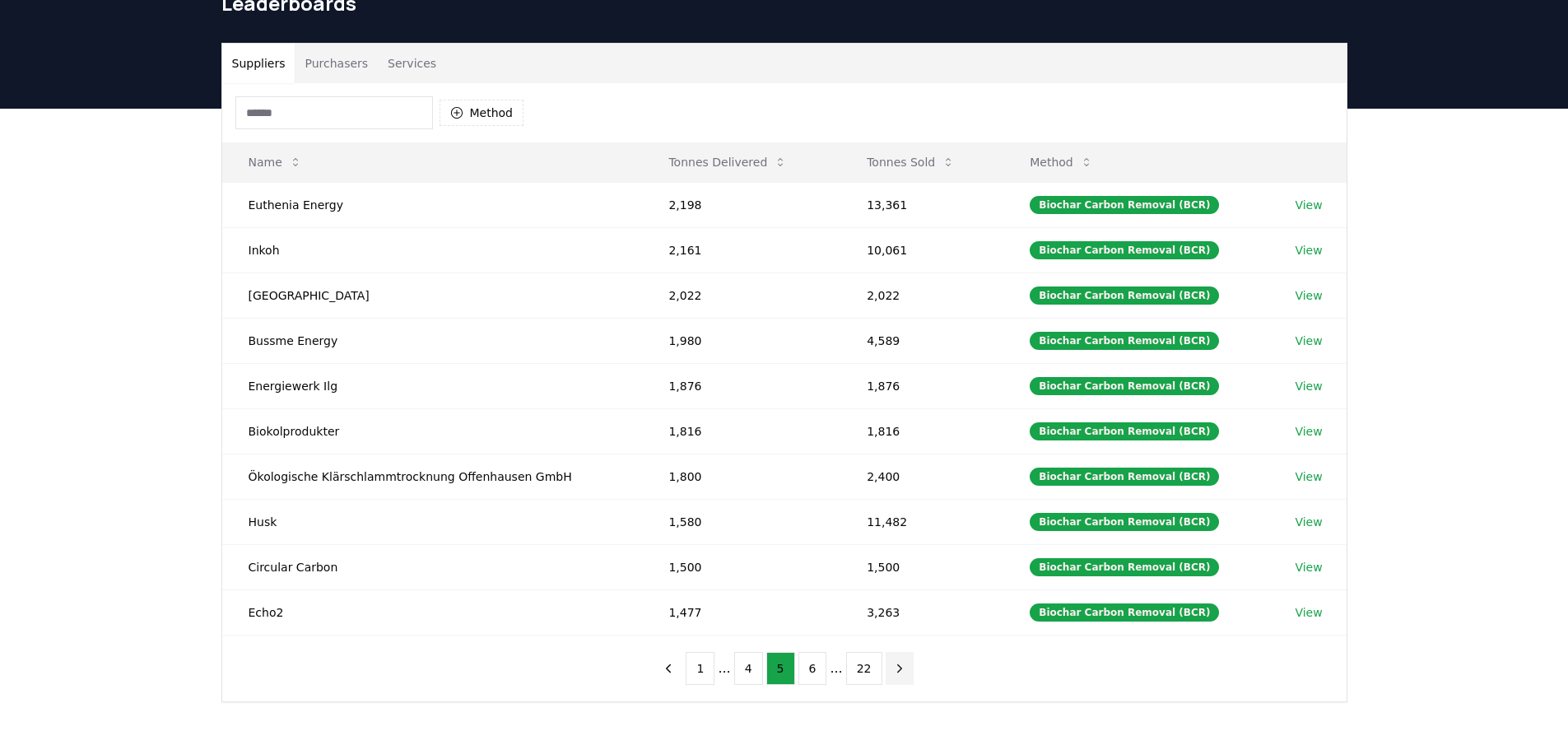
click at [897, 670] on icon "next page" at bounding box center [899, 669] width 15 height 15
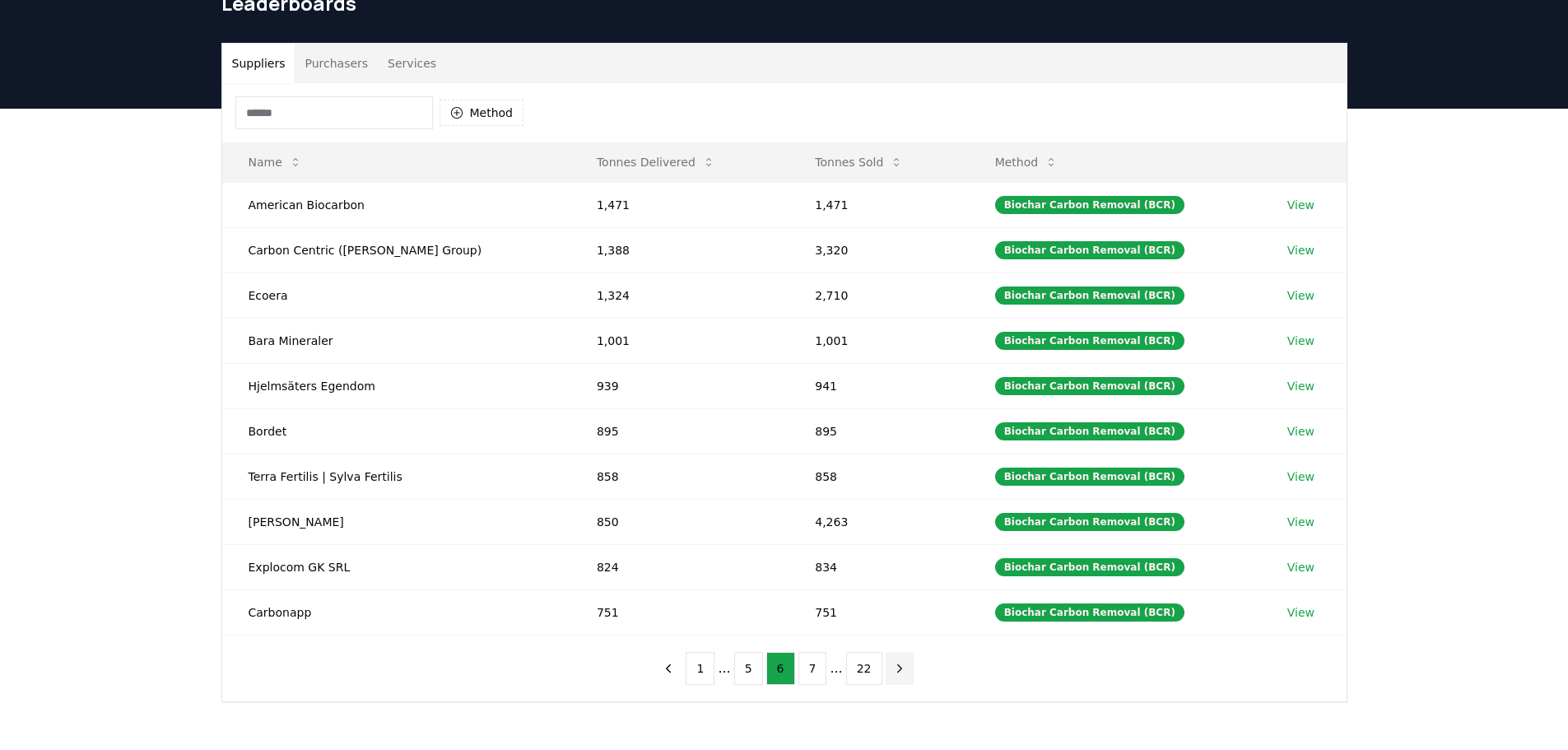
click at [897, 670] on icon "next page" at bounding box center [899, 669] width 15 height 15
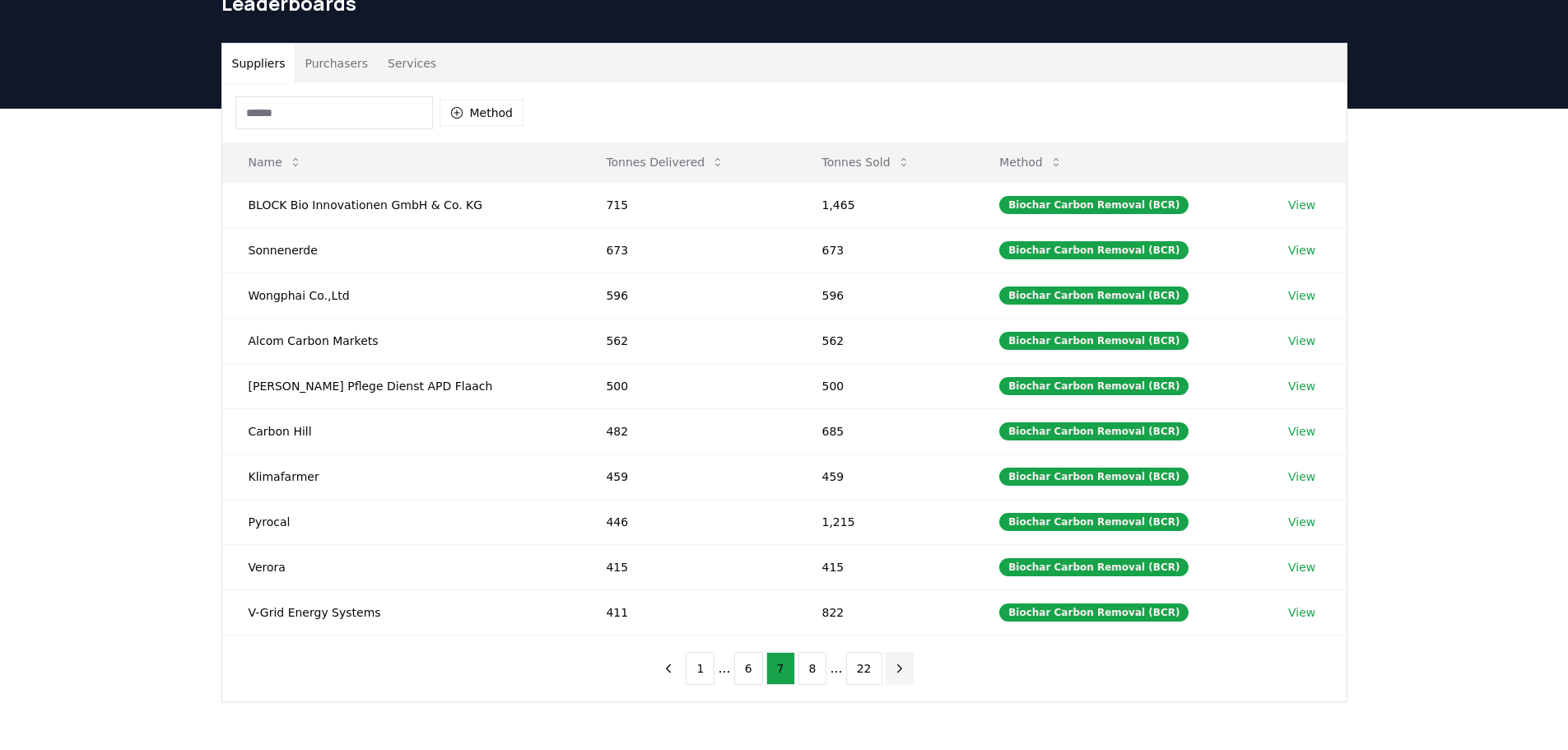
click at [897, 670] on icon "next page" at bounding box center [899, 669] width 15 height 15
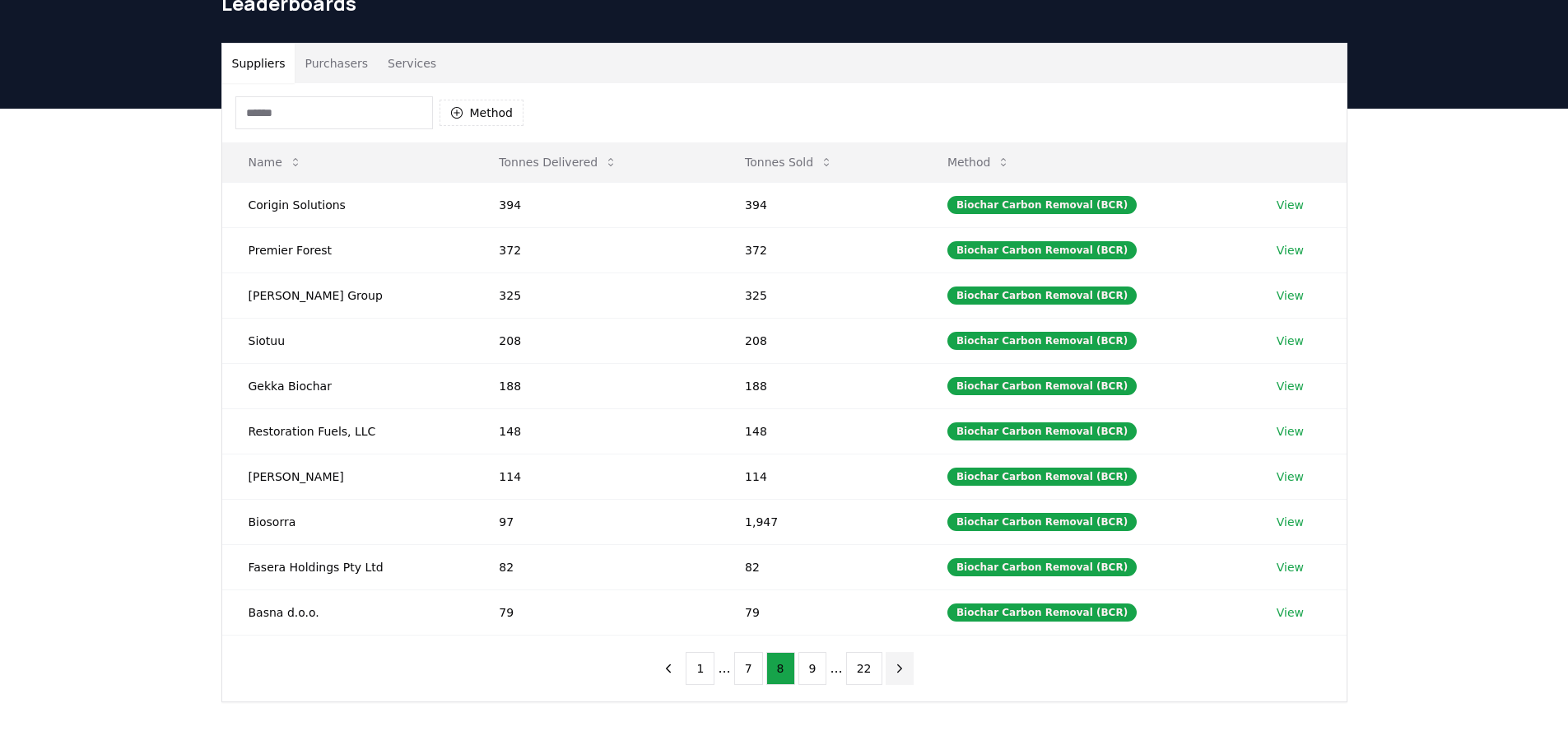
click at [897, 670] on icon "next page" at bounding box center [899, 669] width 15 height 15
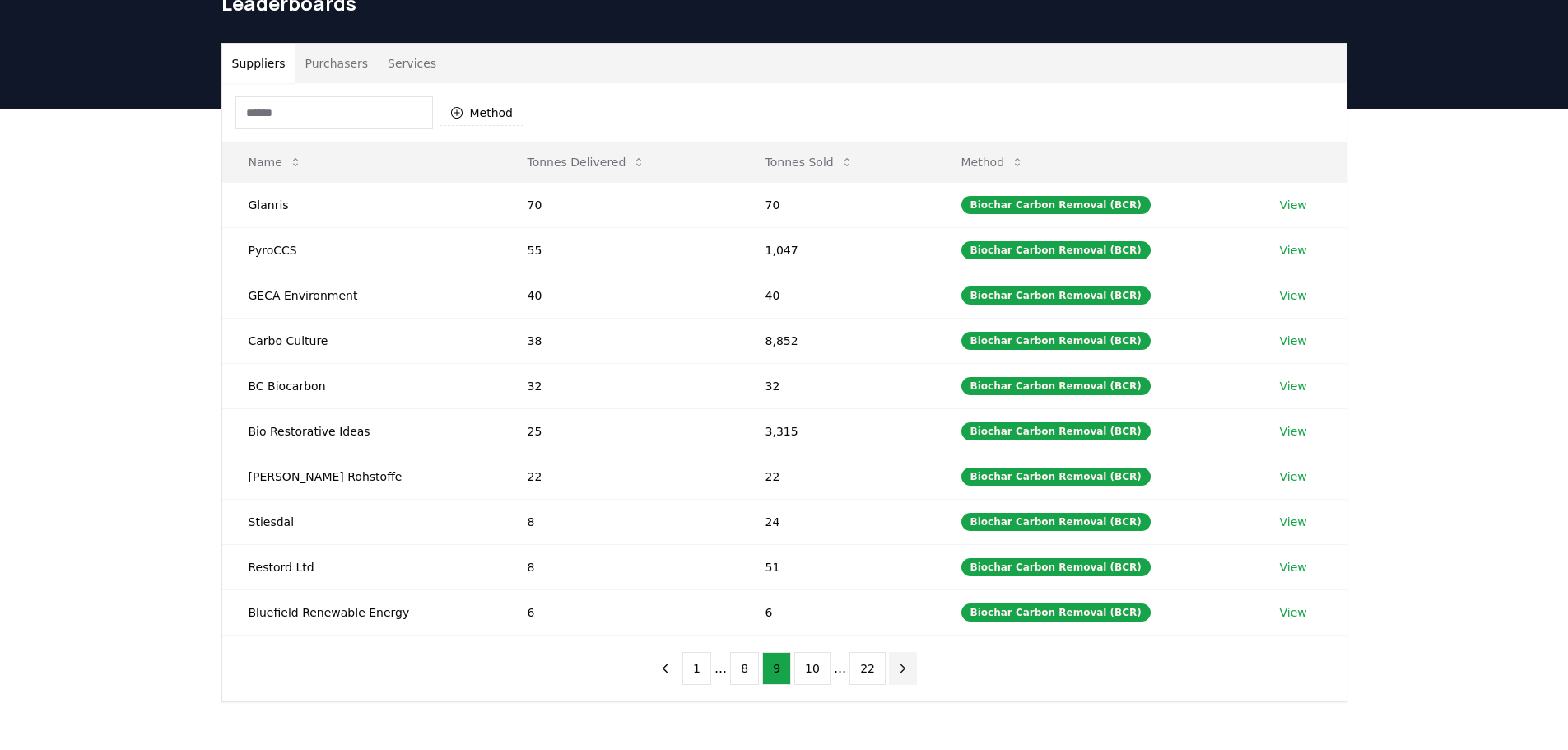
click at [897, 670] on icon "next page" at bounding box center [903, 669] width 15 height 15
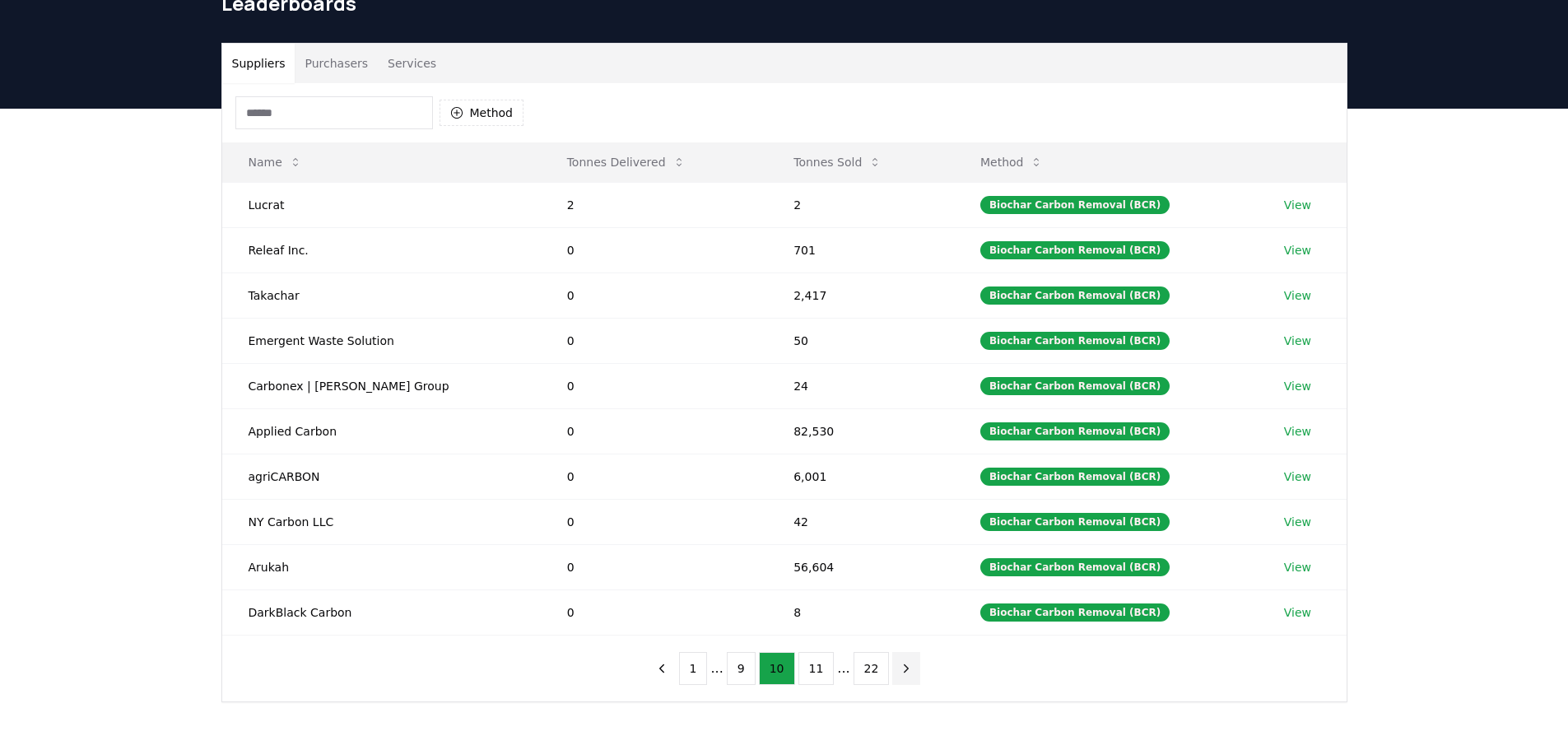
click at [904, 670] on icon "next page" at bounding box center [906, 668] width 4 height 8
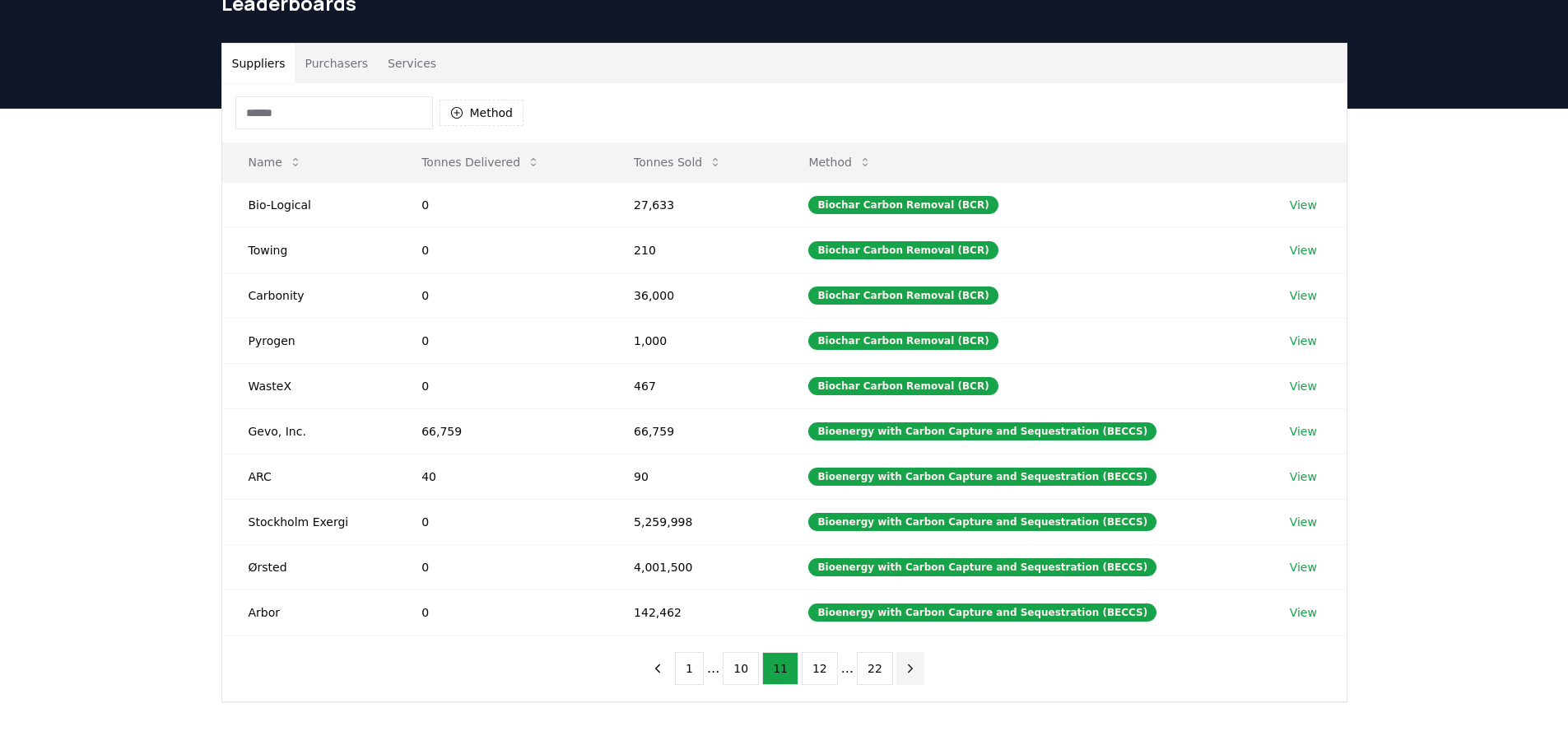
click at [903, 670] on icon "next page" at bounding box center [911, 669] width 15 height 15
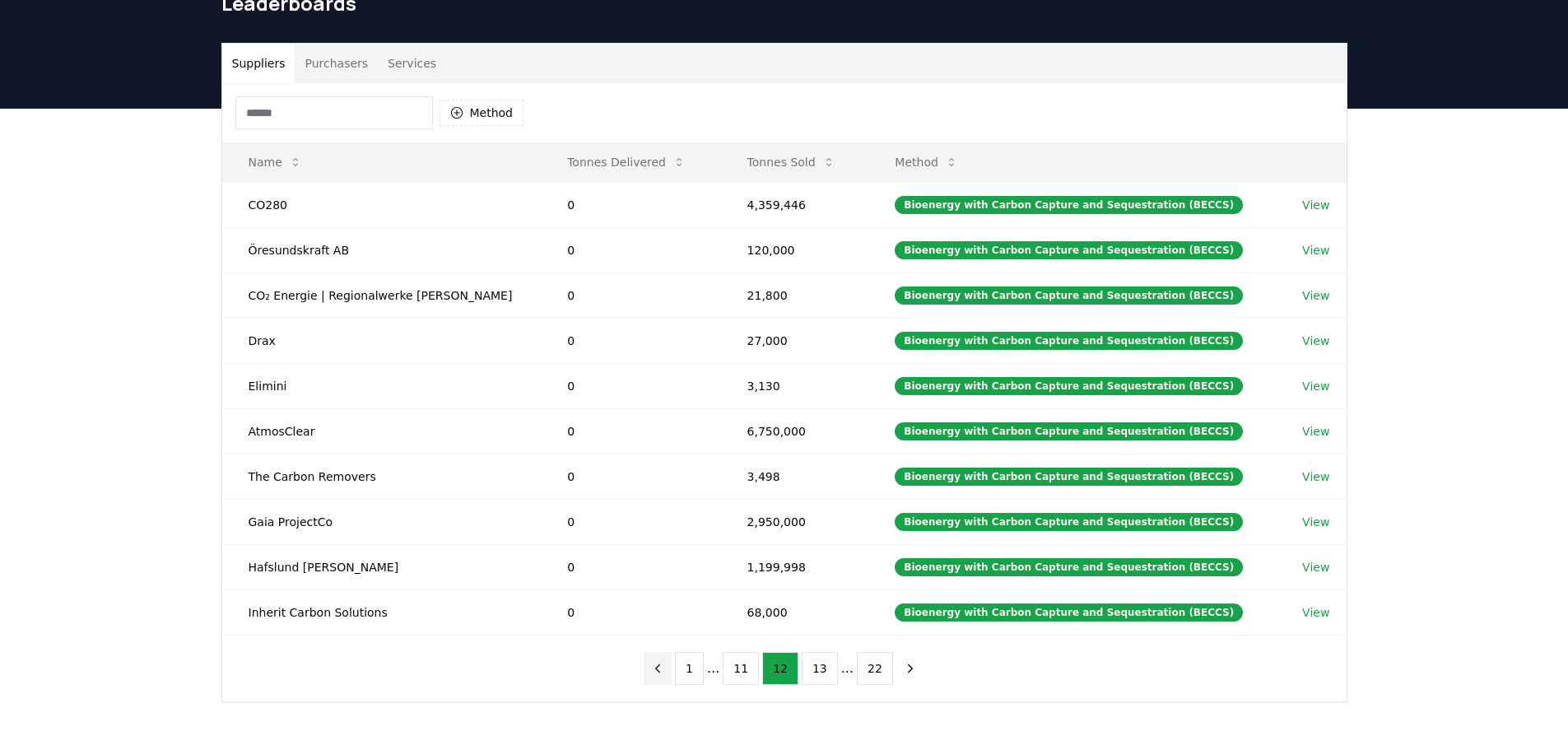
click at [665, 674] on icon "previous page" at bounding box center [658, 669] width 15 height 15
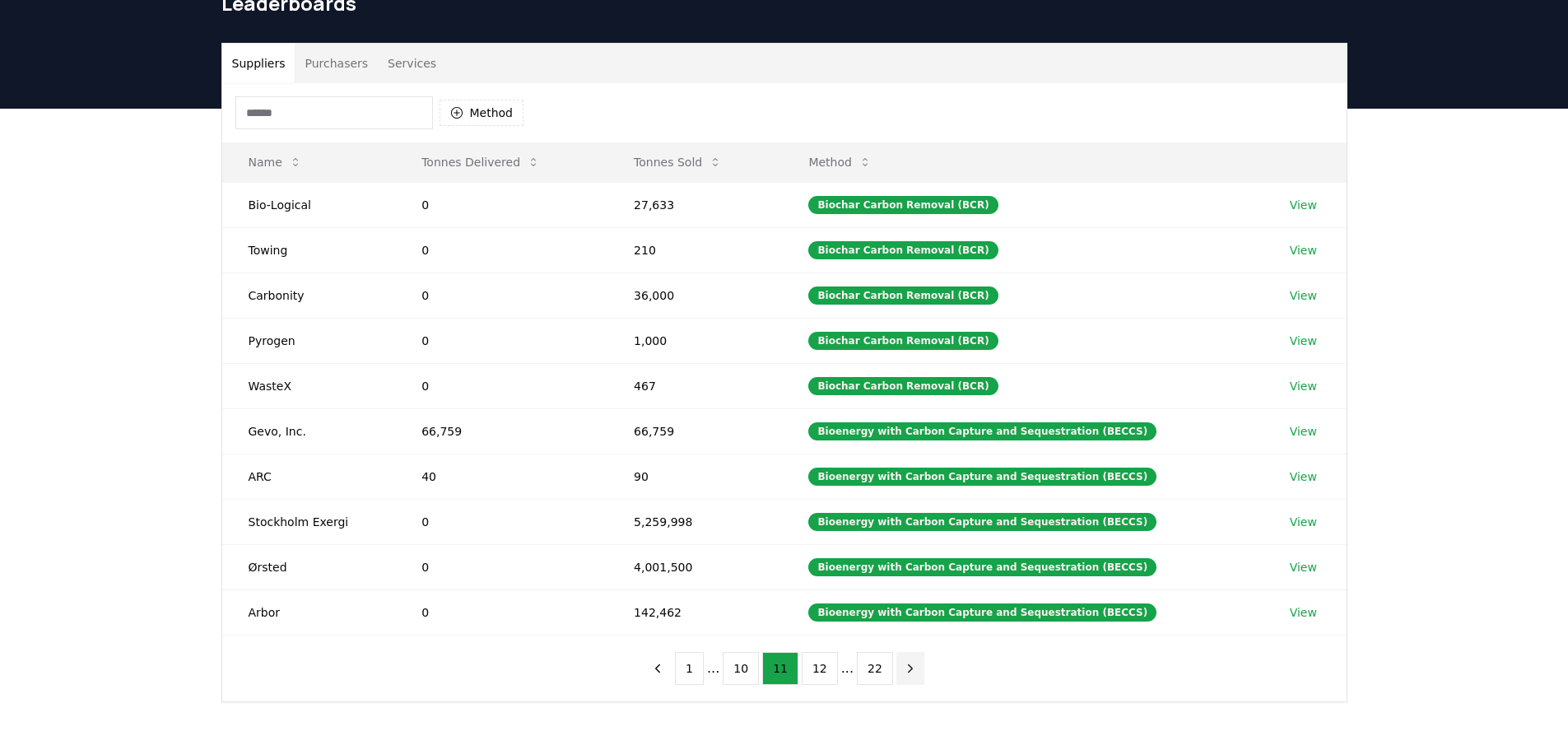
click at [903, 668] on icon "next page" at bounding box center [911, 669] width 15 height 15
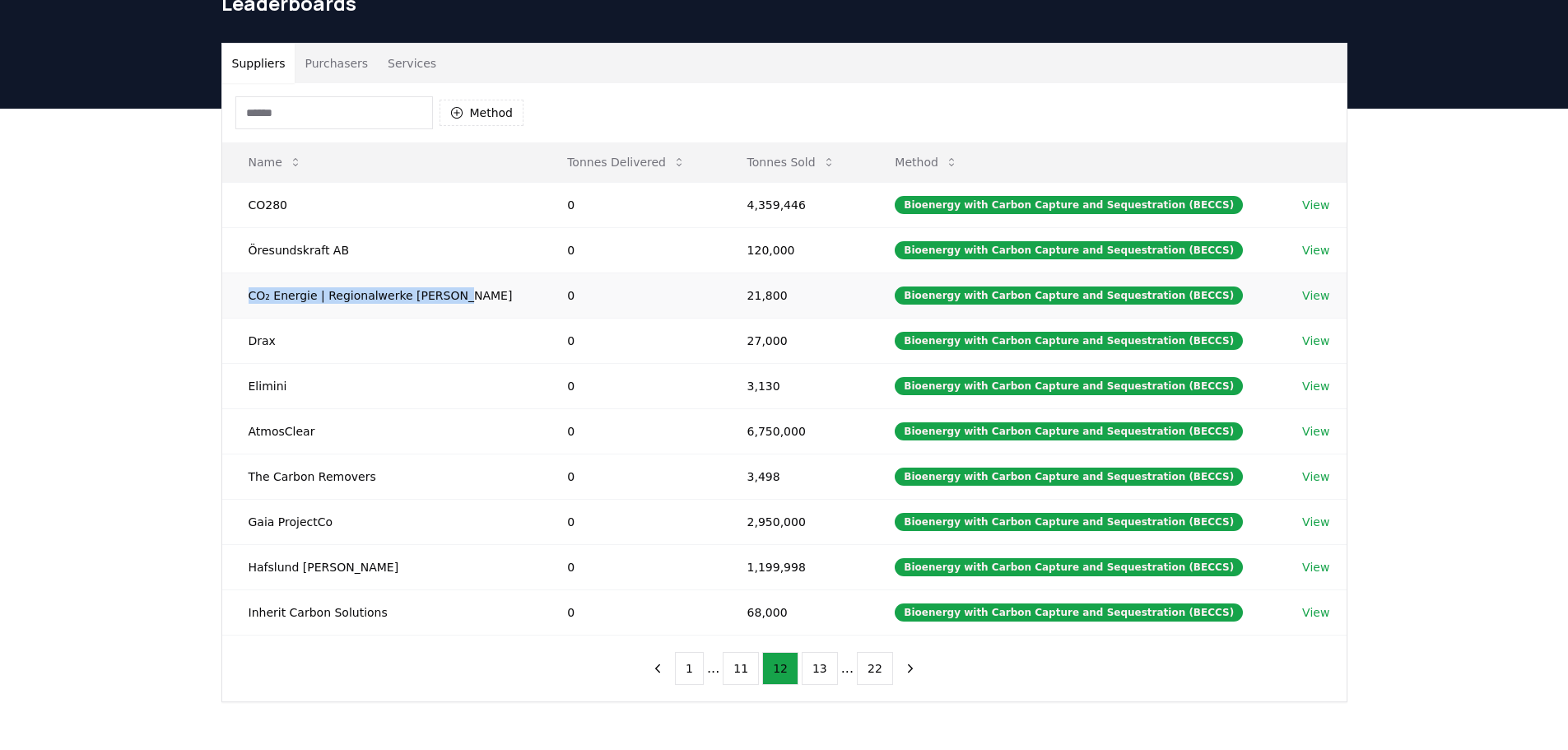
drag, startPoint x: 453, startPoint y: 297, endPoint x: 236, endPoint y: 287, distance: 217.2
click at [236, 287] on td "CO₂ Energie | Regionalwerke AG Baden" at bounding box center [382, 295] width 320 height 45
copy td "CO₂ Energie | Regionalwerke AG Baden"
click at [1315, 298] on link "View" at bounding box center [1315, 295] width 27 height 16
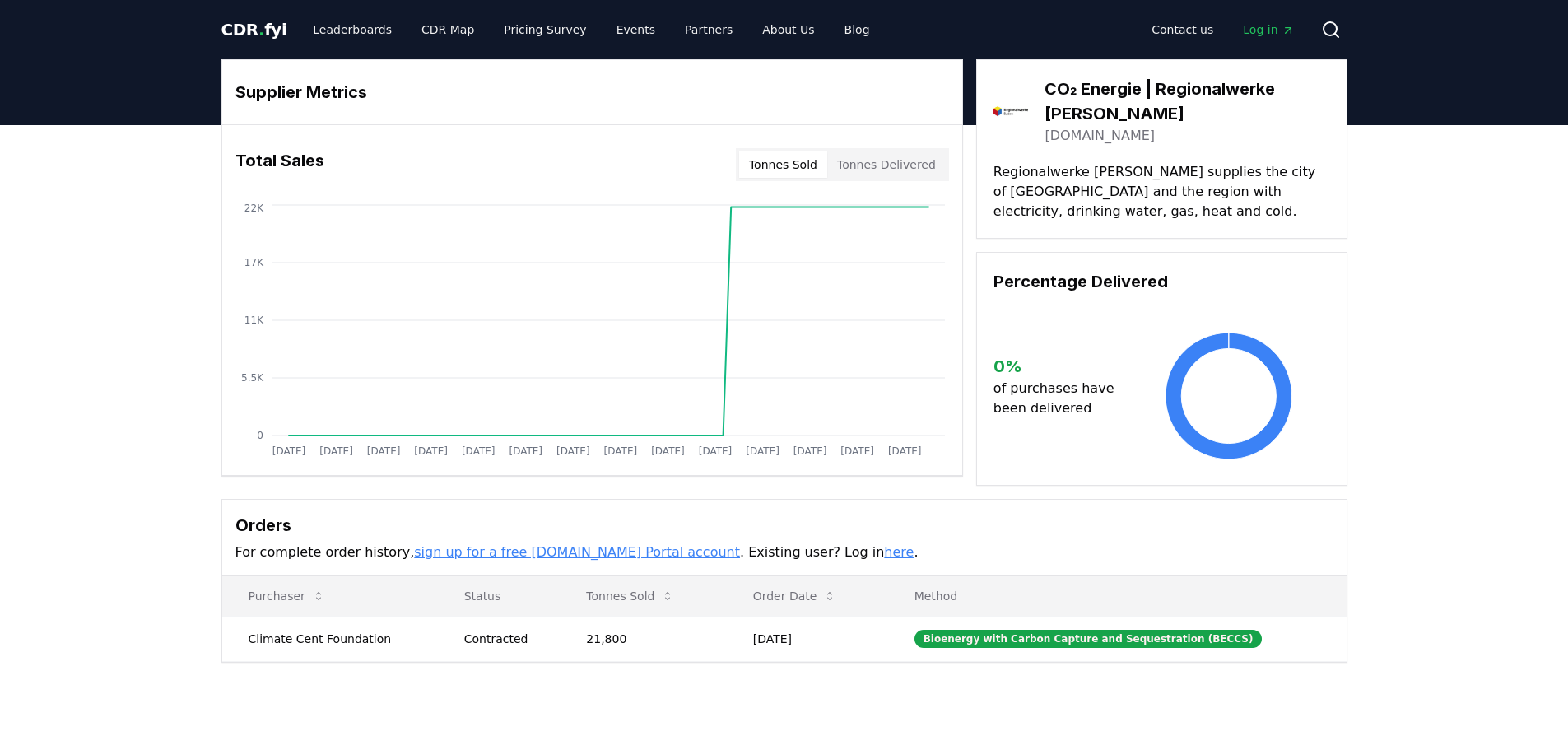
click at [1432, 456] on div "Supplier Metrics Total Sales Tonnes Sold Tonnes Delivered Jan 2019 Jul 2019 Jan…" at bounding box center [784, 427] width 1568 height 604
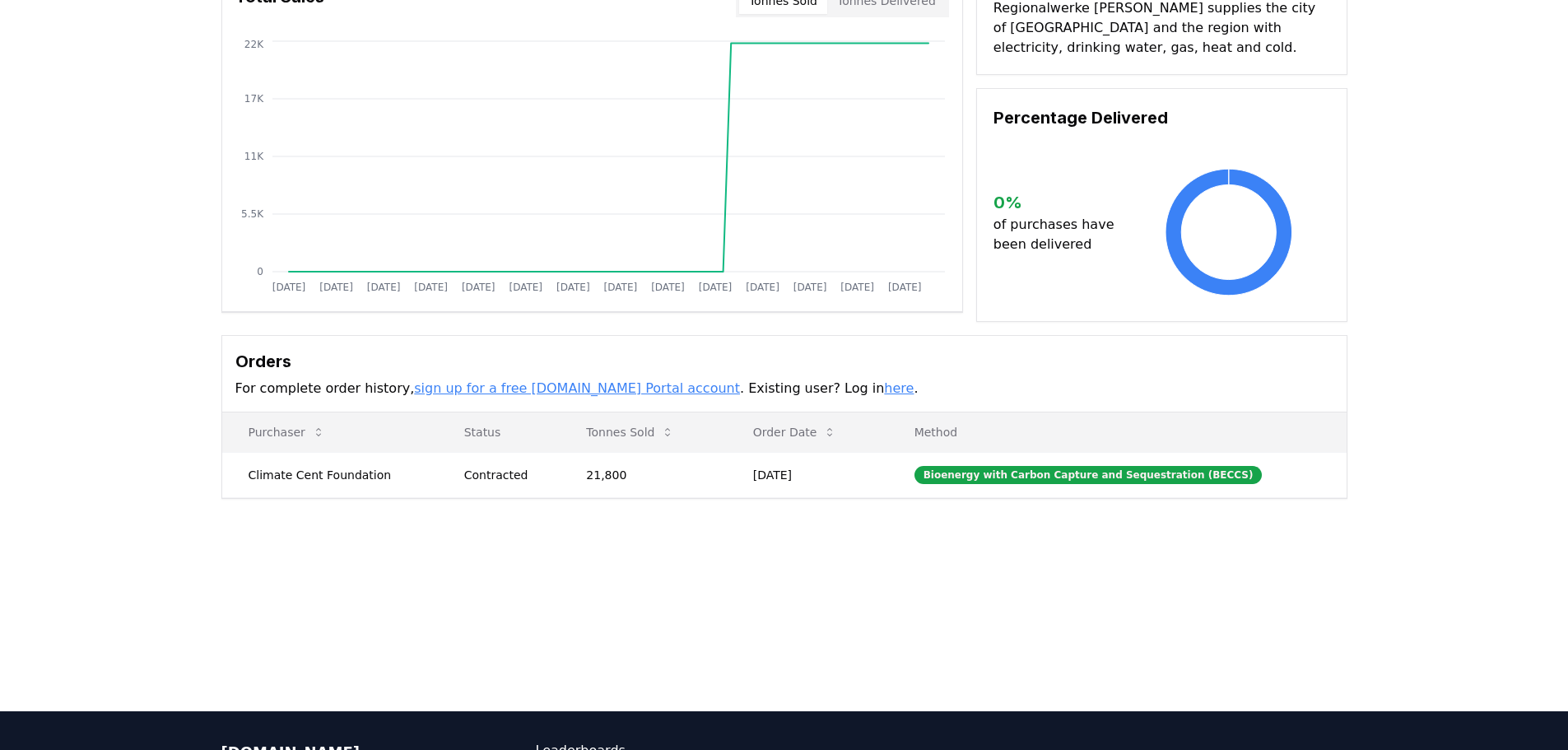
scroll to position [165, 0]
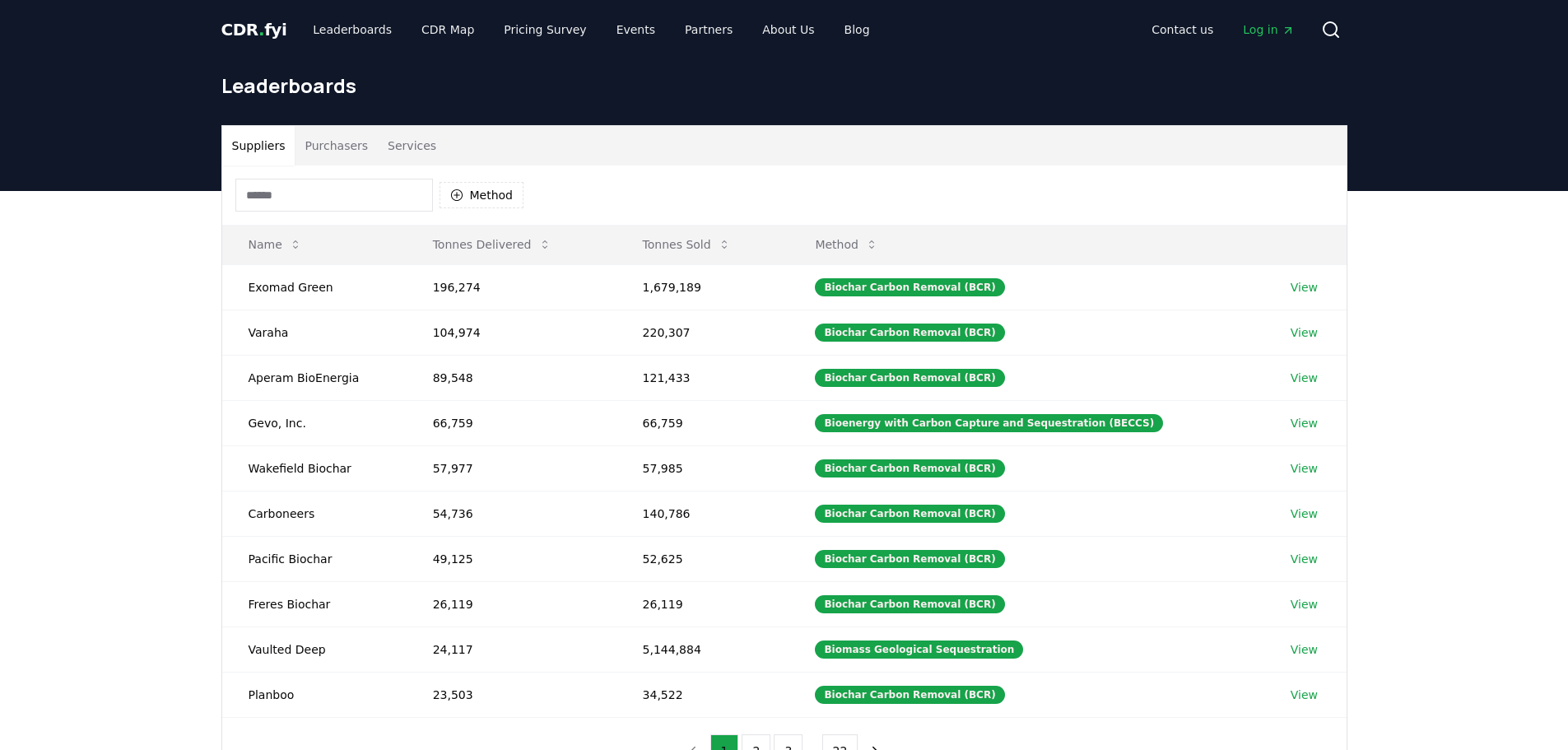
click at [244, 36] on span "CDR . fyi" at bounding box center [254, 30] width 66 height 20
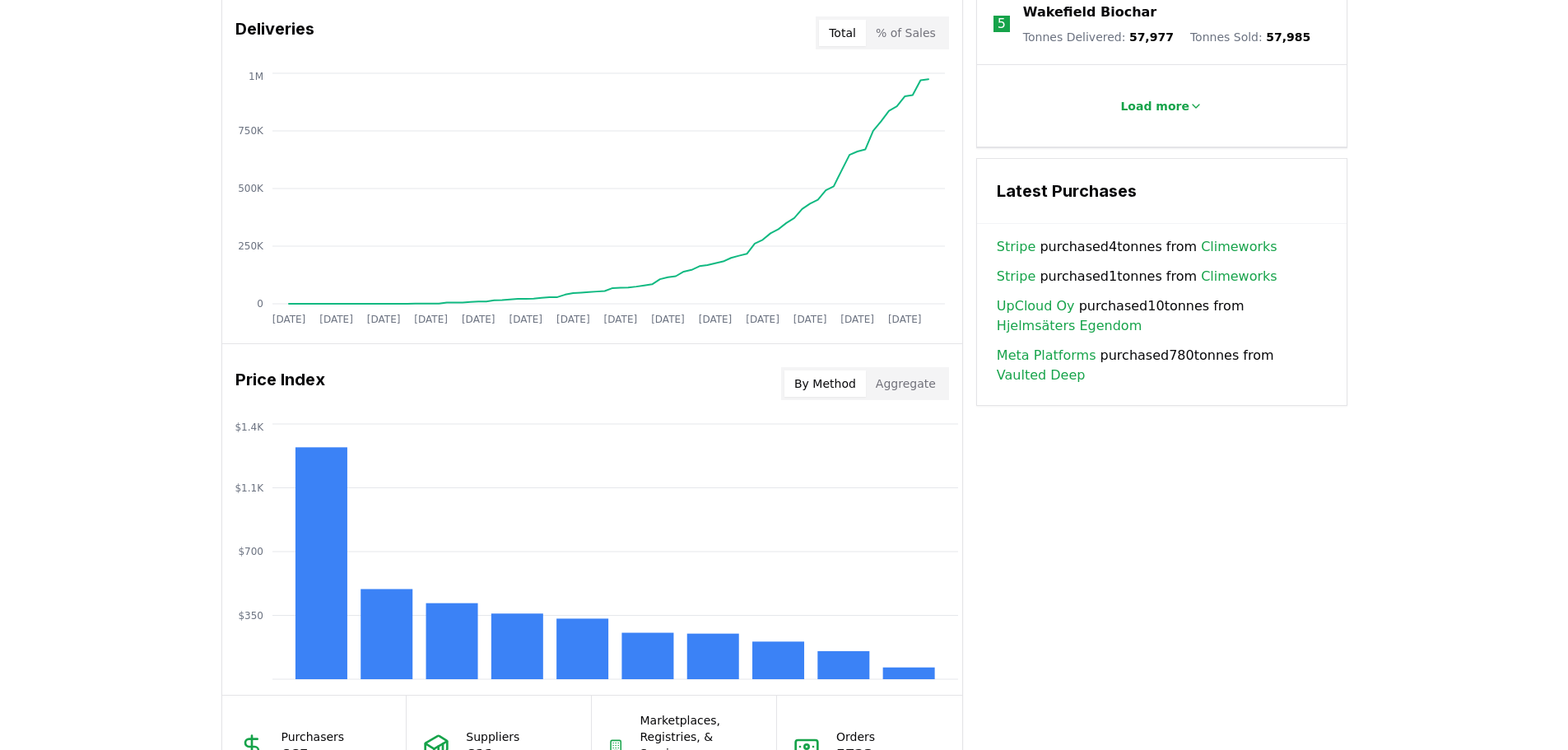
scroll to position [1318, 0]
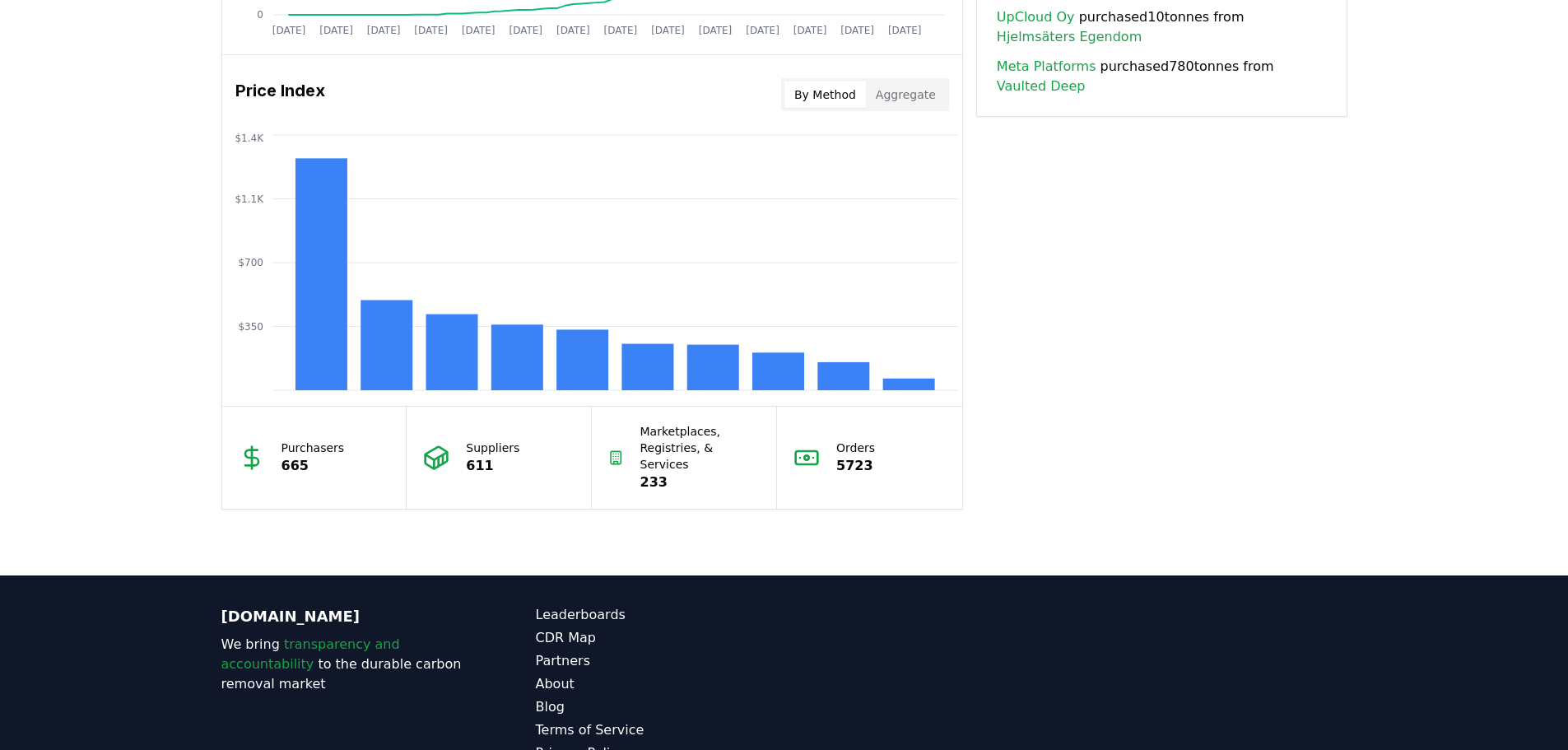
click at [896, 101] on button "Aggregate" at bounding box center [906, 94] width 80 height 27
click at [823, 99] on button "By Method" at bounding box center [824, 94] width 81 height 27
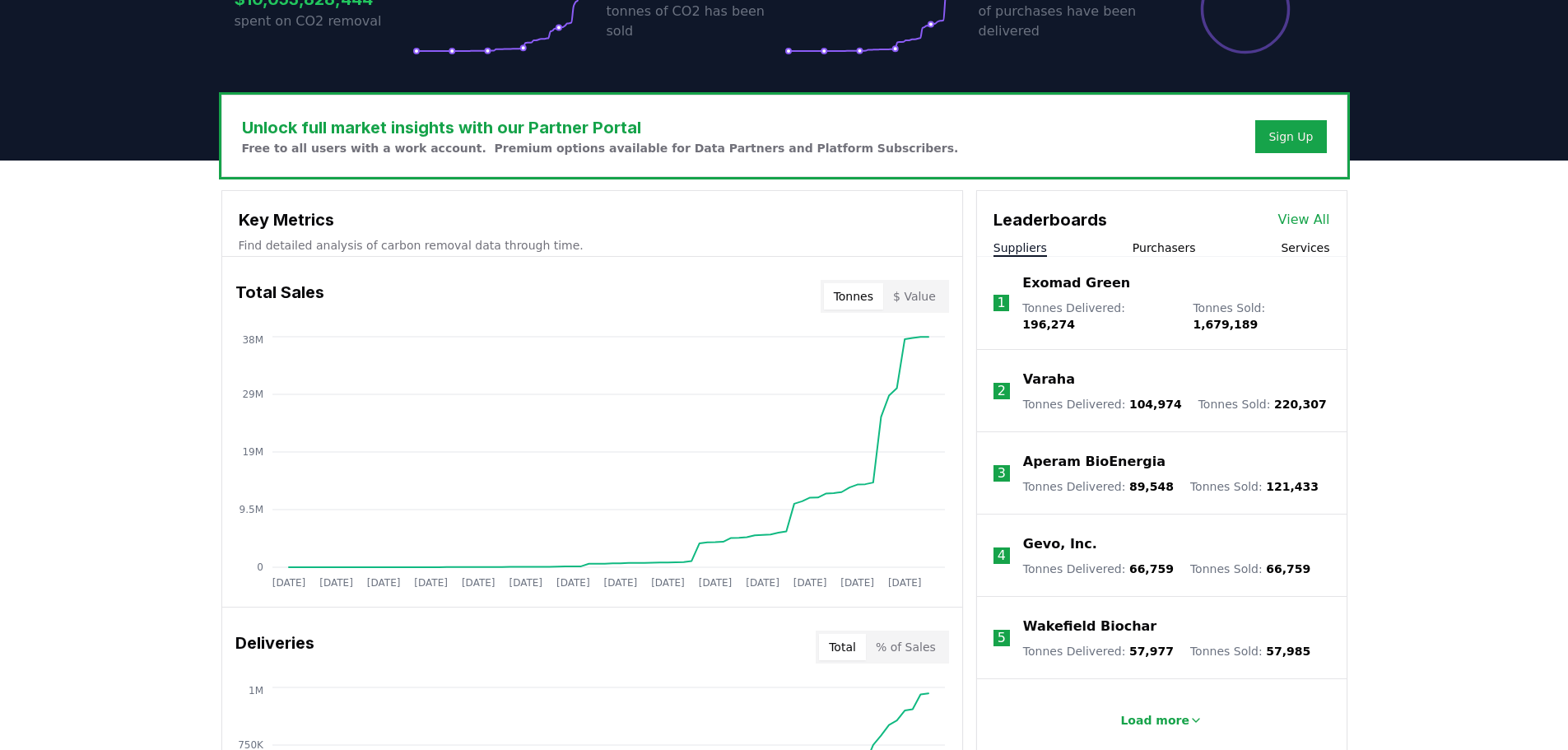
scroll to position [411, 0]
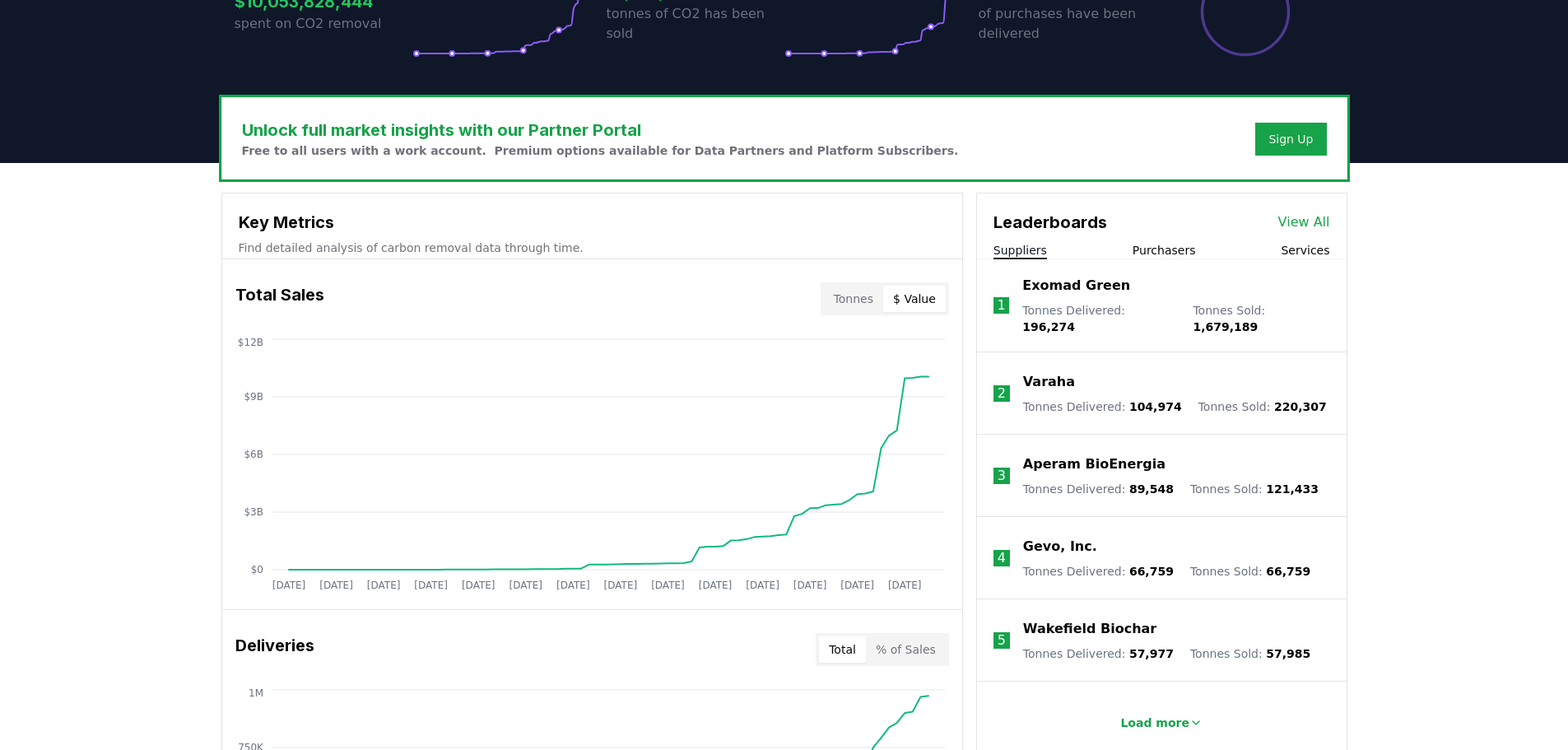
click at [925, 303] on button "$ Value" at bounding box center [915, 299] width 63 height 27
click at [852, 304] on button "Tonnes" at bounding box center [854, 299] width 59 height 27
click at [928, 295] on button "$ Value" at bounding box center [915, 299] width 63 height 27
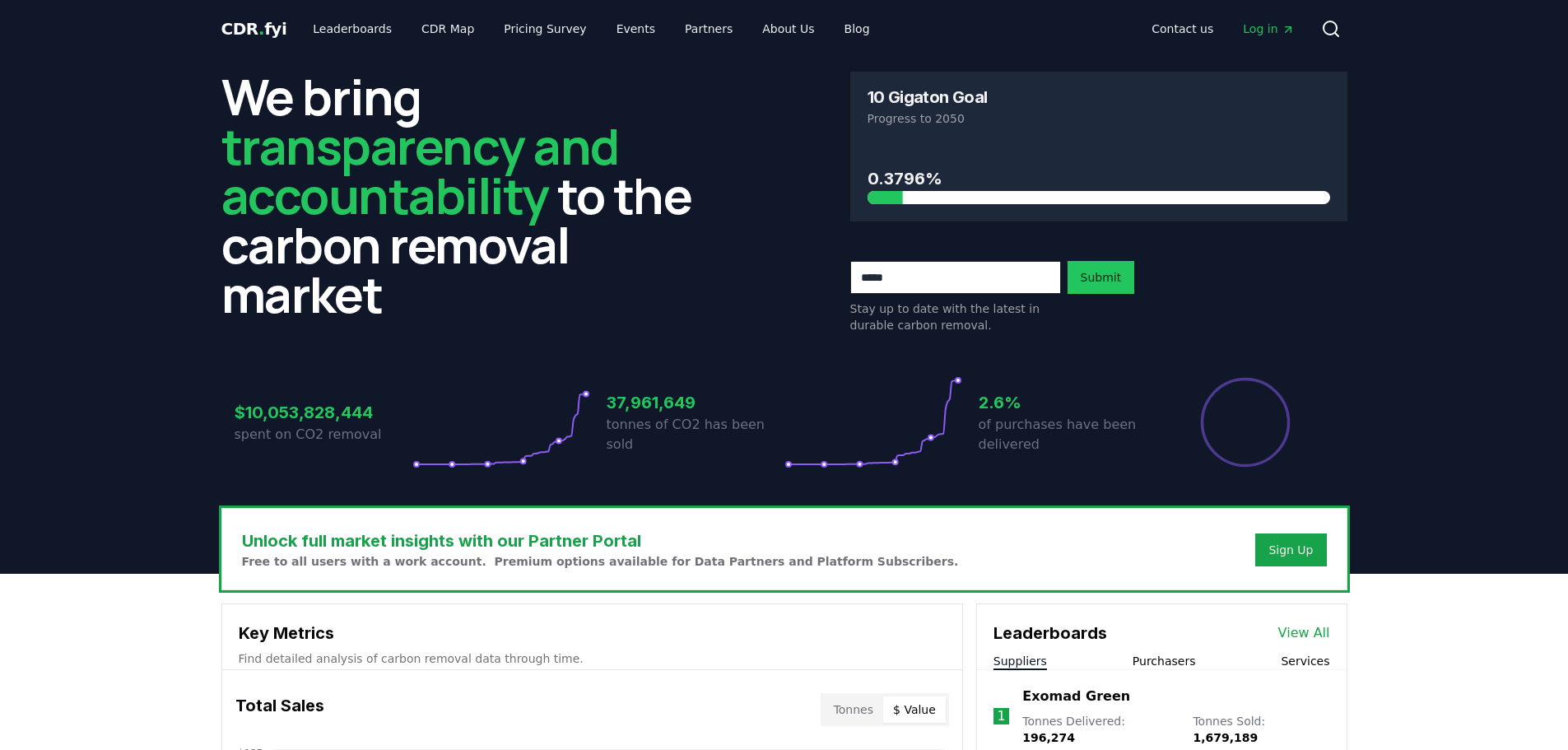
scroll to position [0, 0]
